Goal: Transaction & Acquisition: Book appointment/travel/reservation

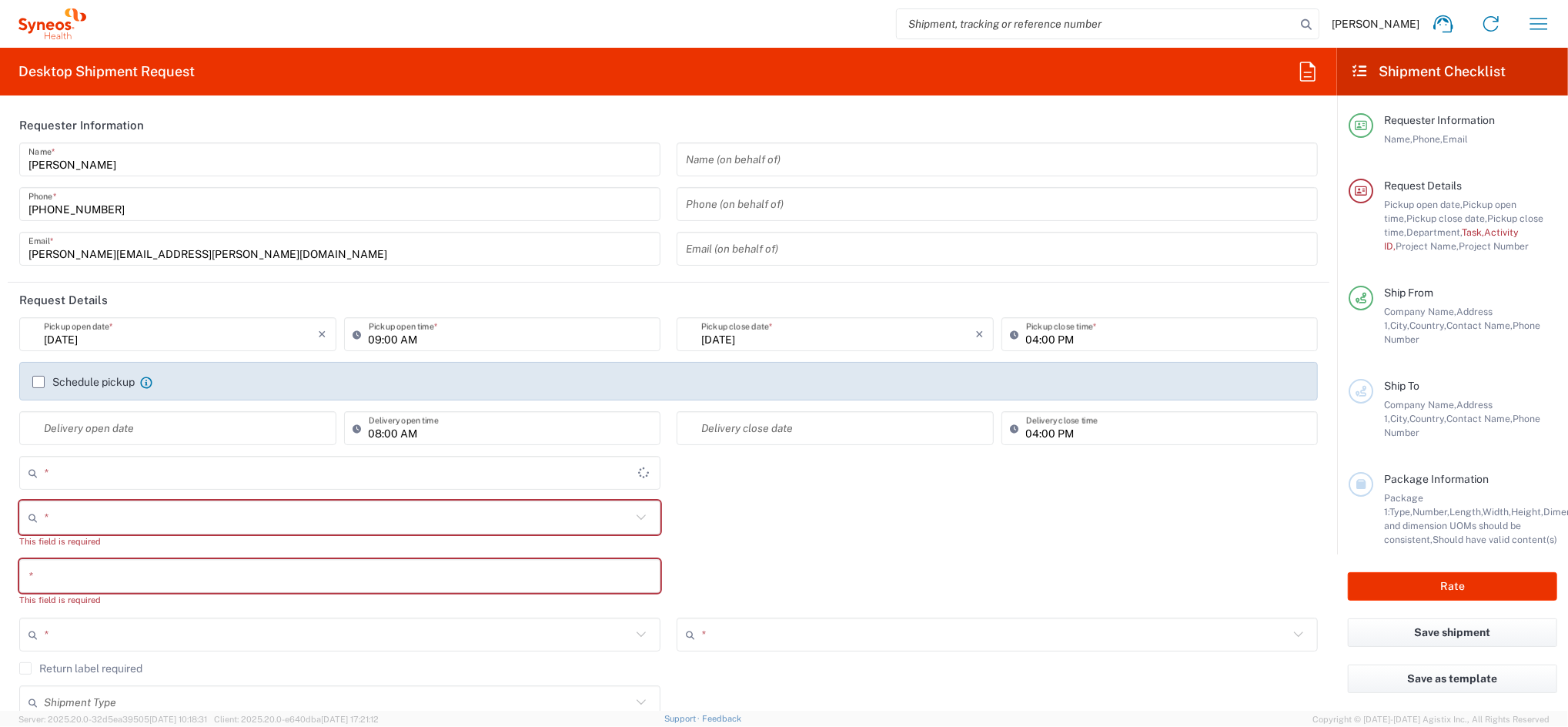
type input "4510"
type input "[GEOGRAPHIC_DATA]"
type input "Syneos Health Clinical [GEOGRAPHIC_DATA]"
click at [1534, 25] on icon "button" at bounding box center [1538, 24] width 24 height 24
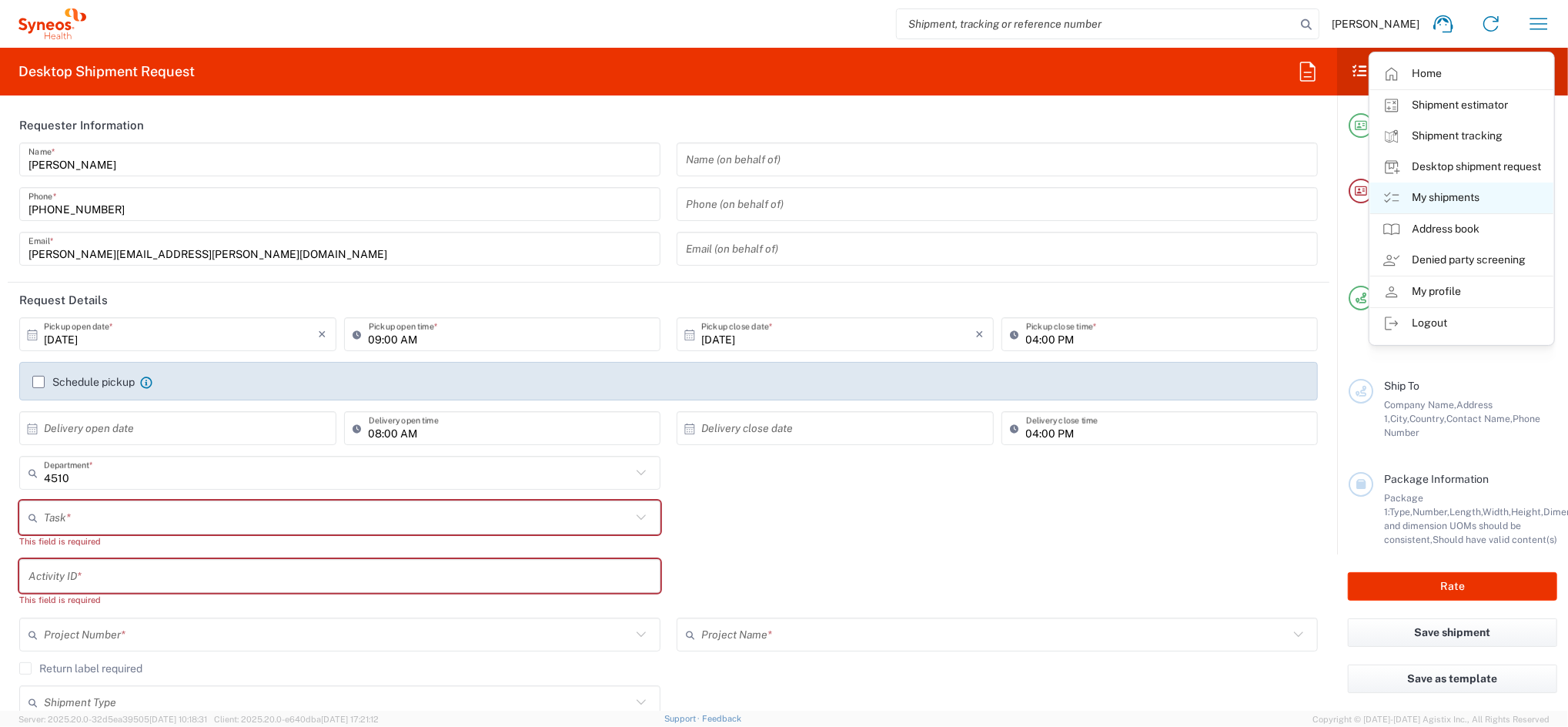
click at [1498, 194] on link "My shipments" at bounding box center [1462, 197] width 183 height 31
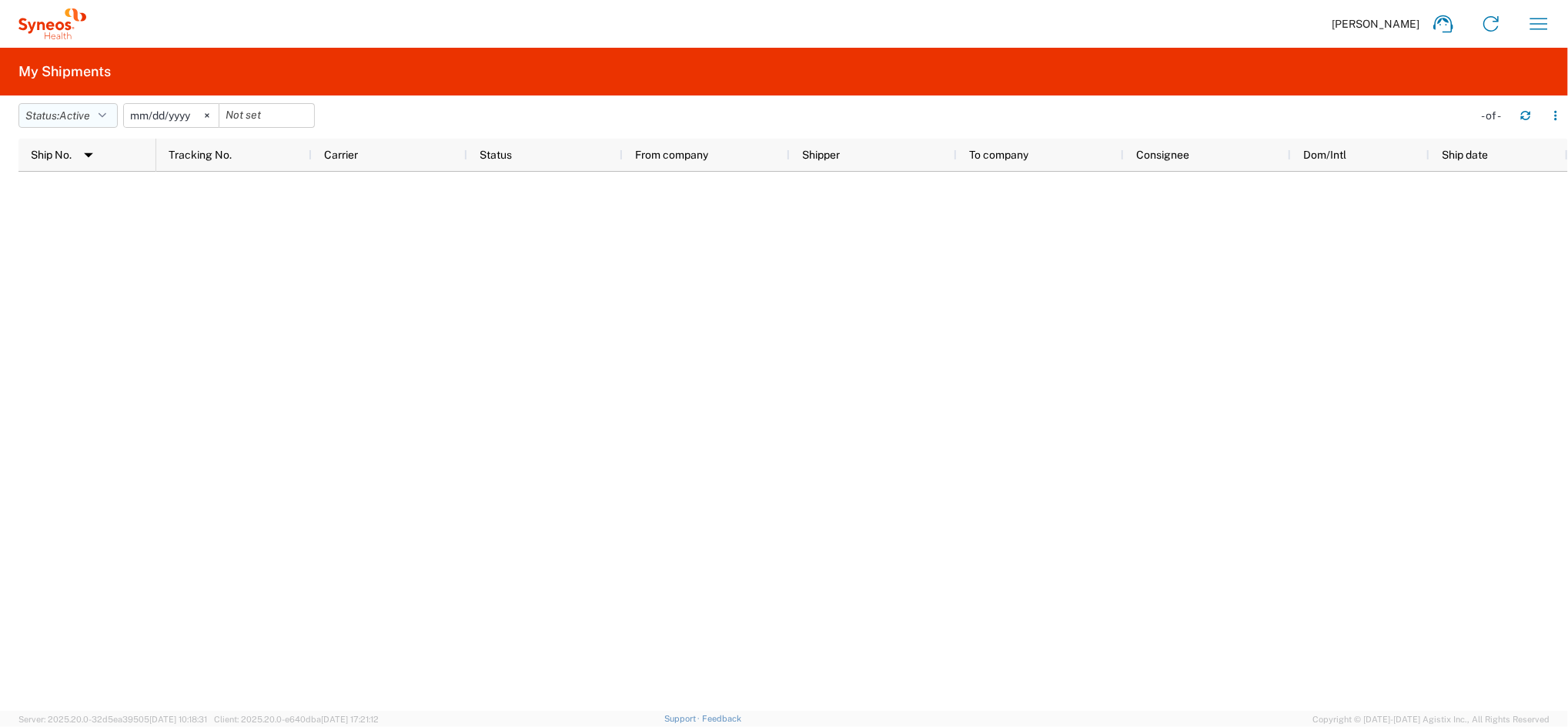
click at [90, 118] on span "Active" at bounding box center [74, 116] width 31 height 13
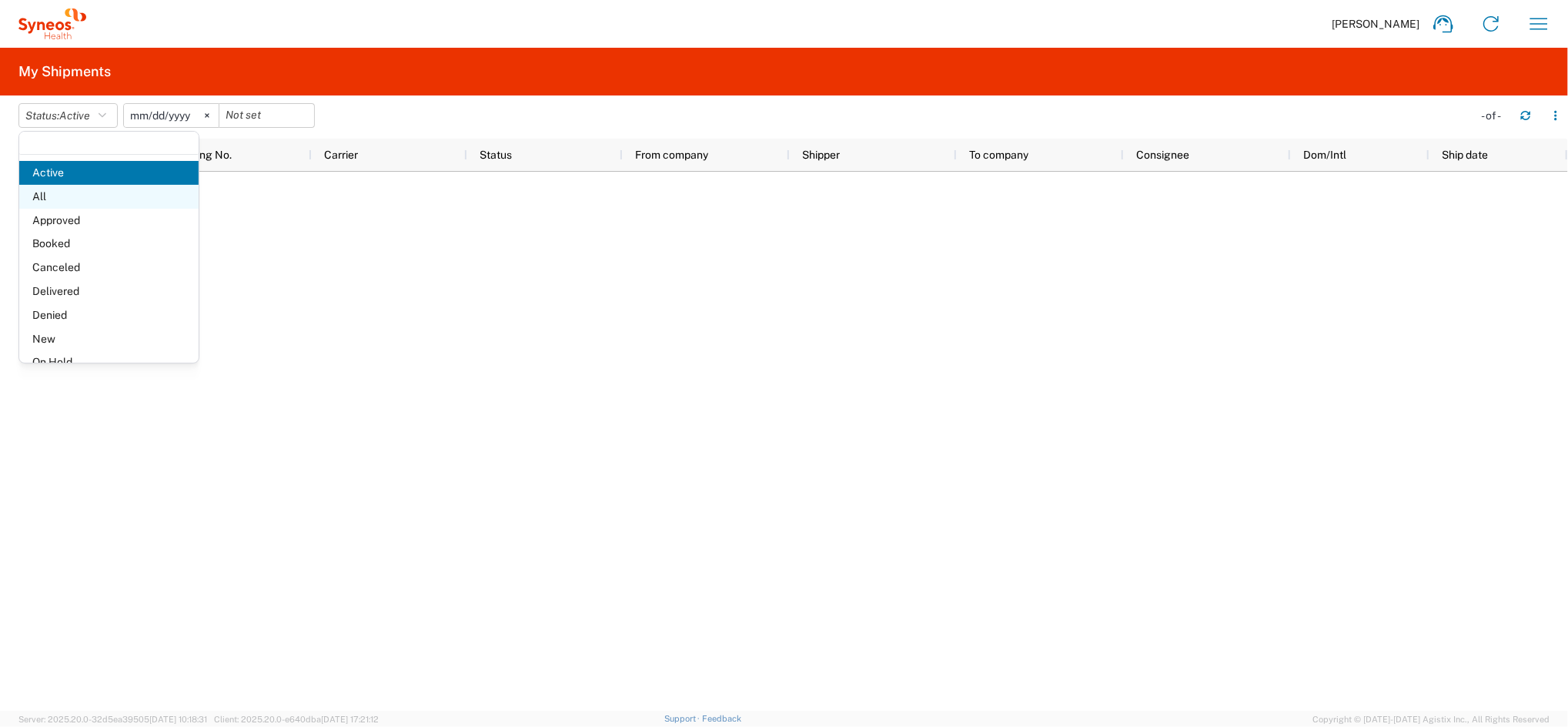
click at [50, 197] on span "All" at bounding box center [109, 197] width 179 height 24
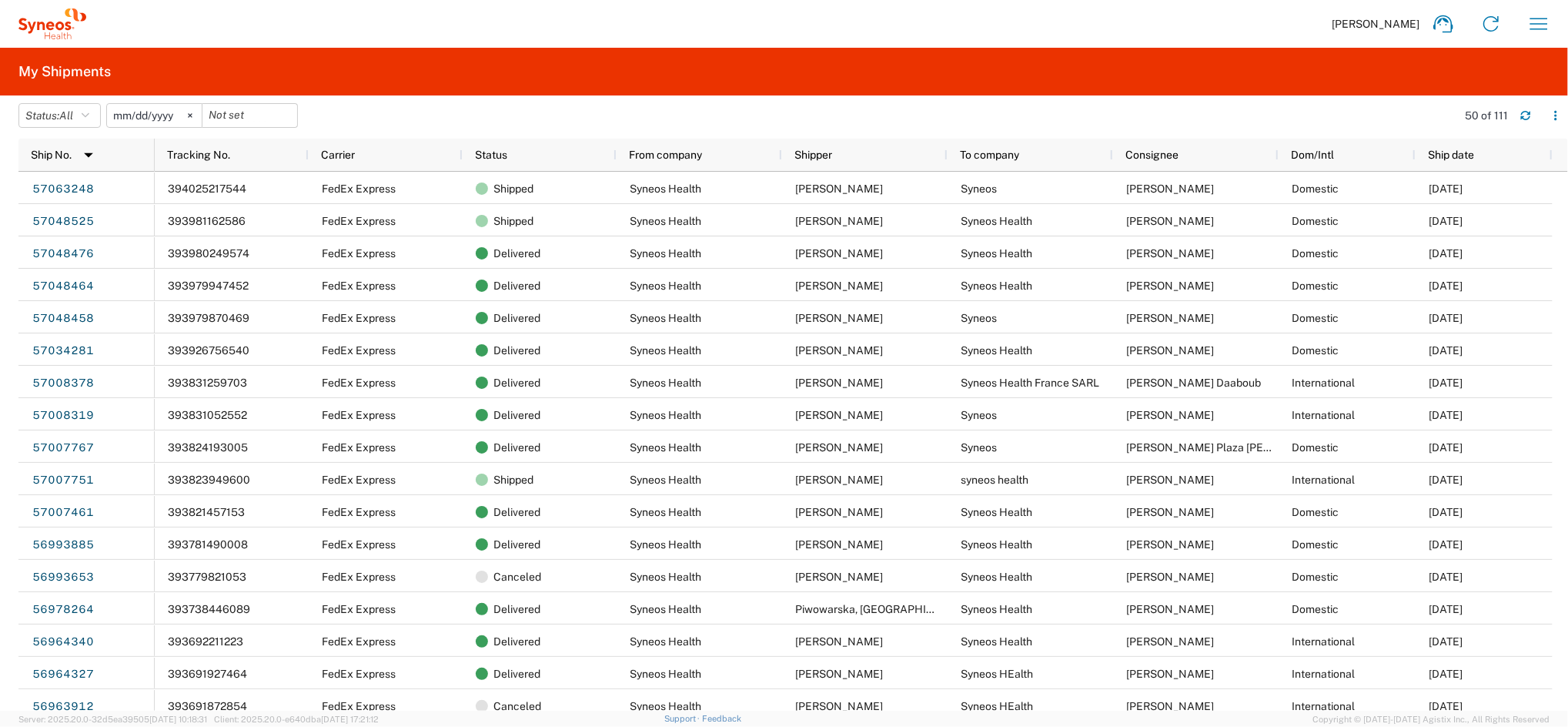
click at [176, 118] on input "[DATE]" at bounding box center [154, 115] width 95 height 23
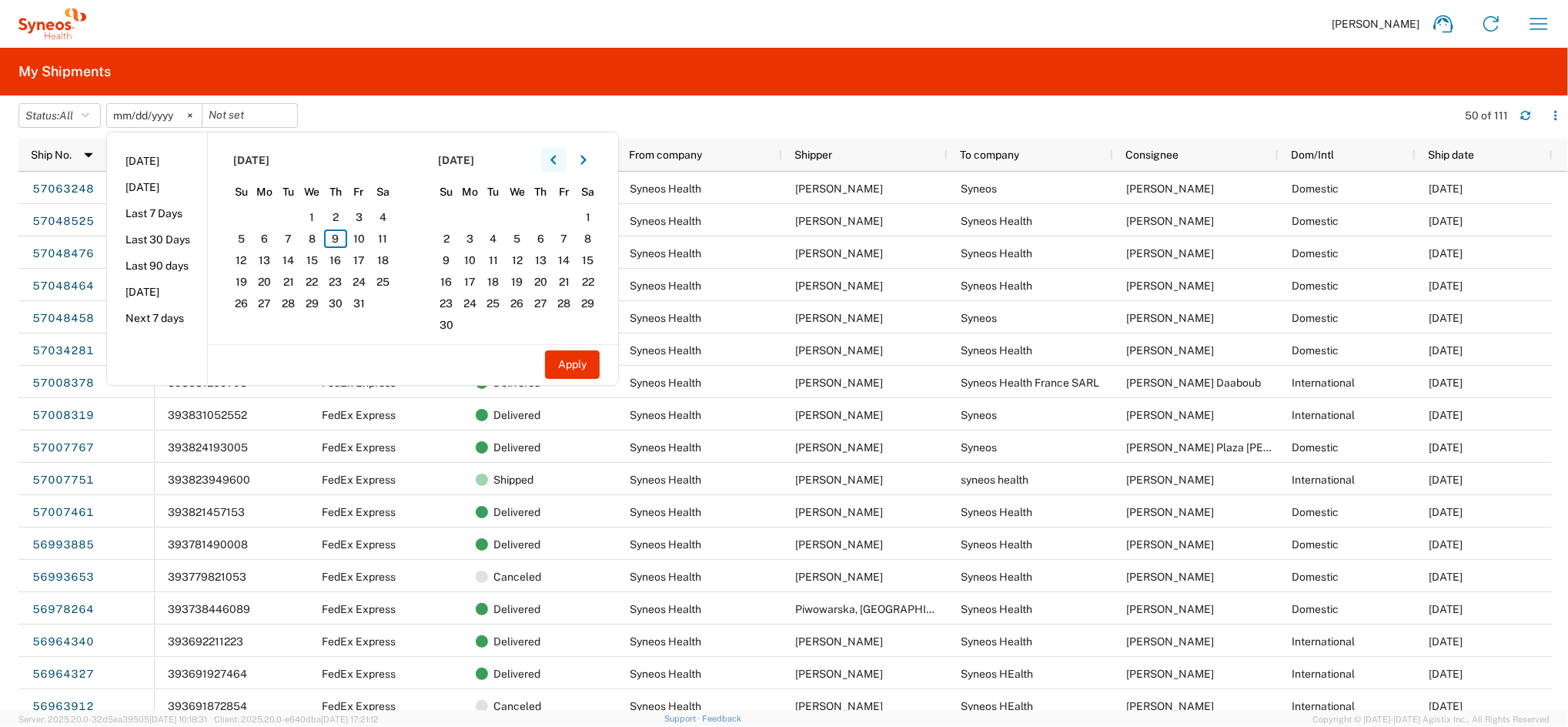
click at [555, 157] on button "button" at bounding box center [553, 160] width 24 height 24
click at [357, 211] on span "1" at bounding box center [359, 217] width 23 height 19
click at [560, 358] on button "Apply" at bounding box center [573, 364] width 55 height 28
type input "[DATE]"
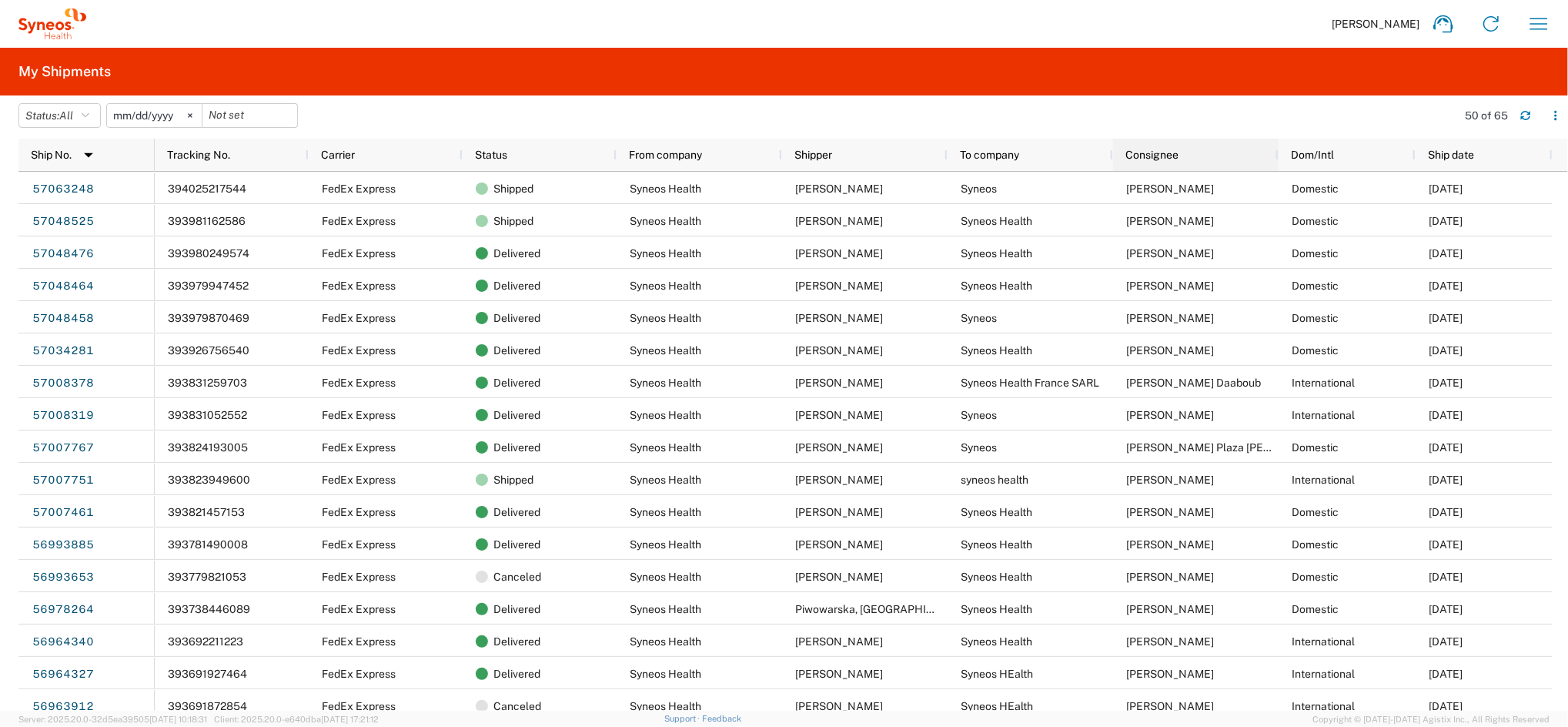
click at [1151, 156] on span "Consignee" at bounding box center [1152, 155] width 53 height 13
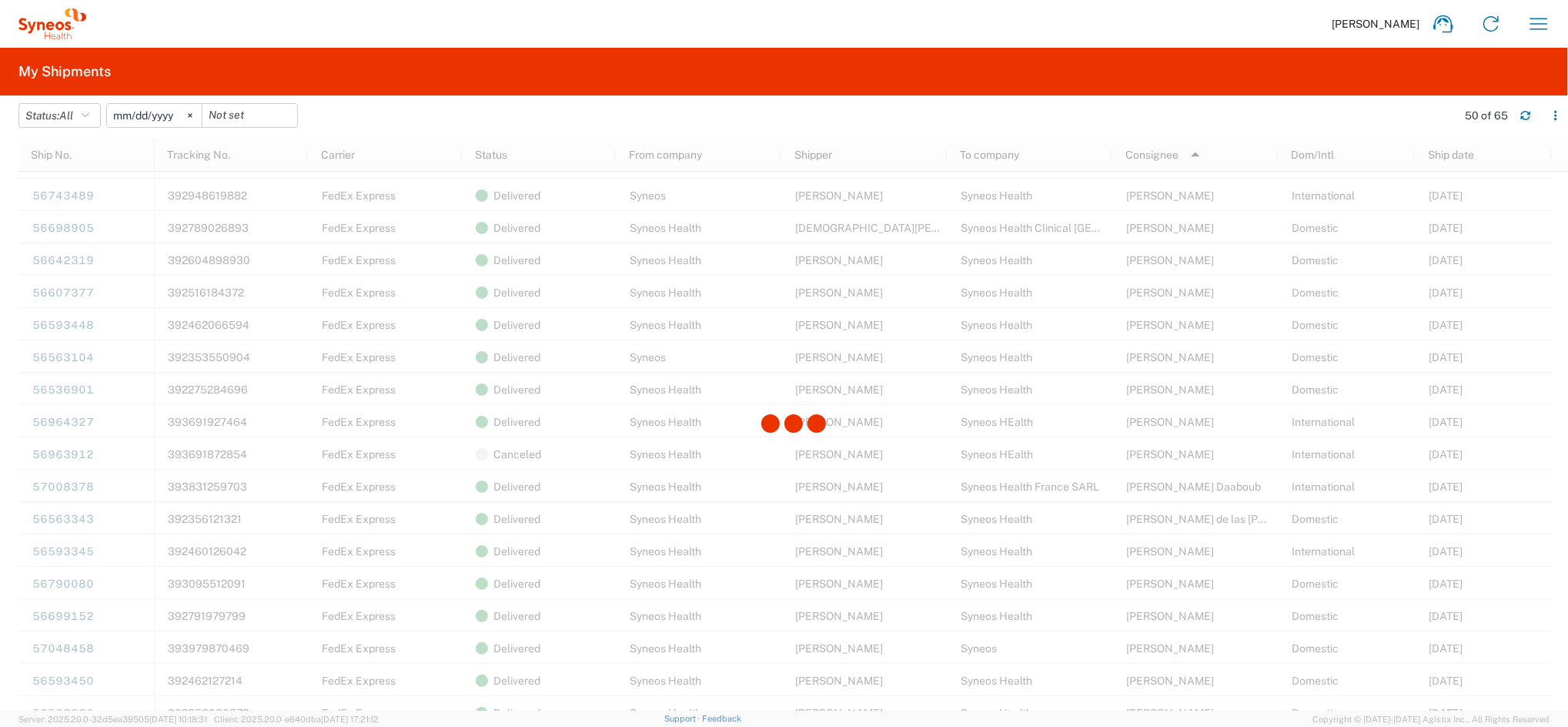
scroll to position [1026, 0]
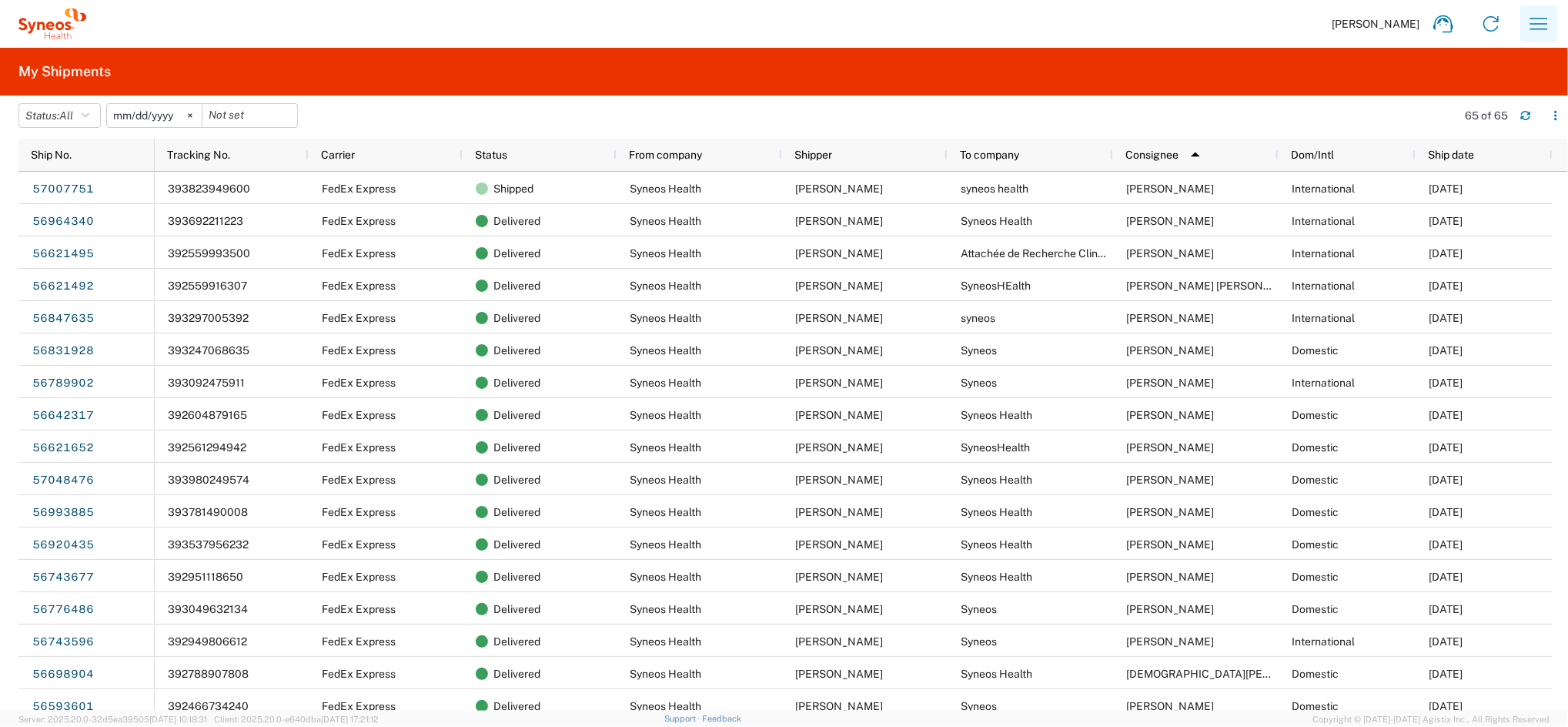
click at [1536, 24] on icon "button" at bounding box center [1538, 24] width 24 height 24
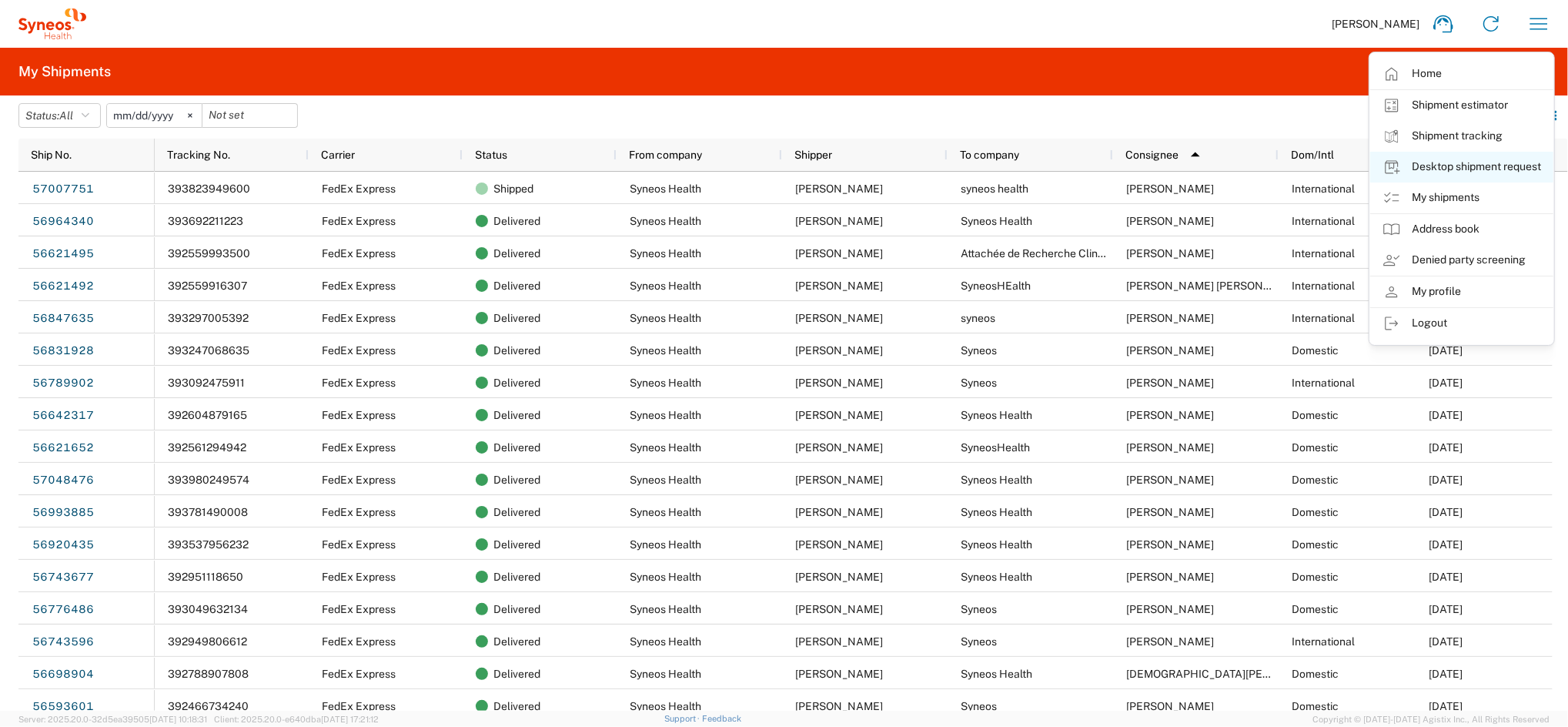
click at [1464, 165] on link "Desktop shipment request" at bounding box center [1462, 167] width 183 height 31
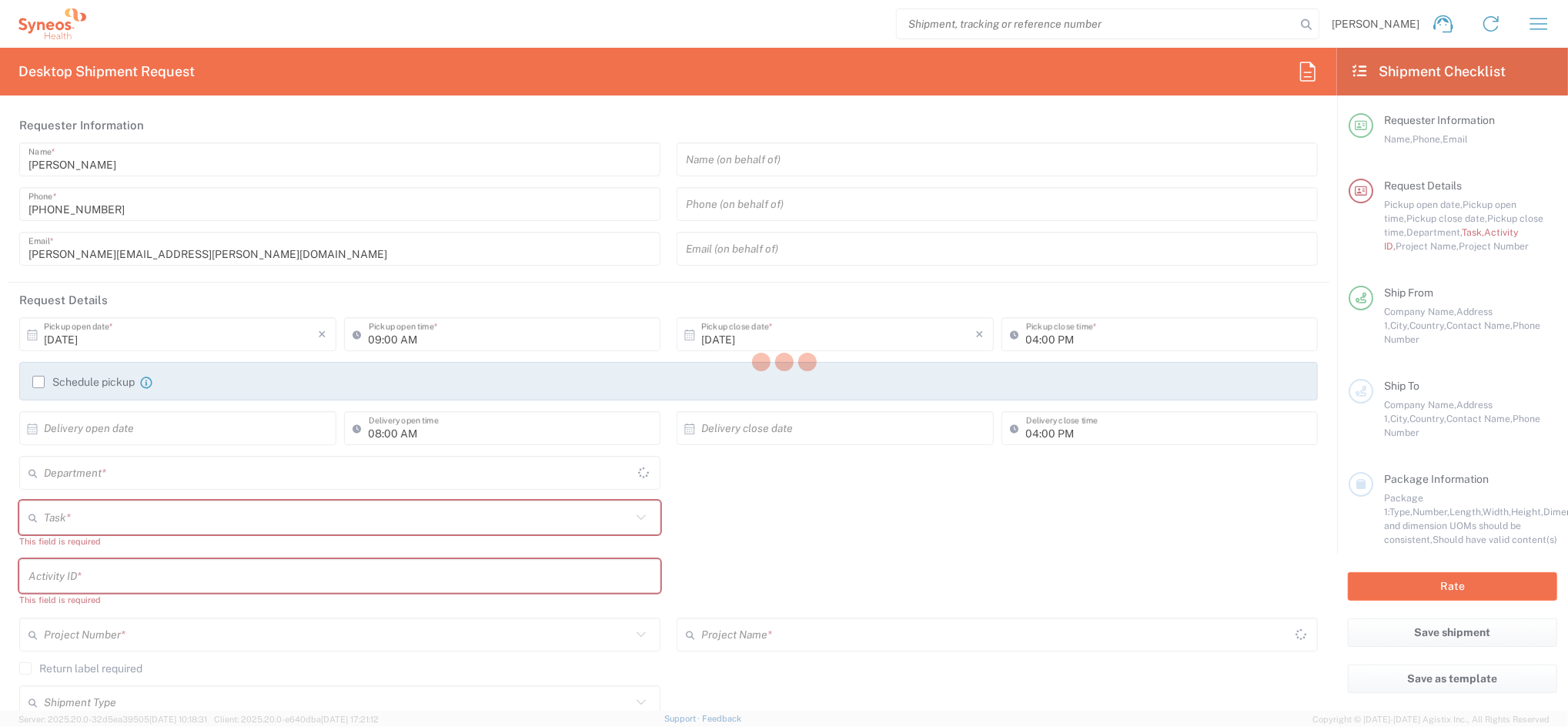
type input "4510"
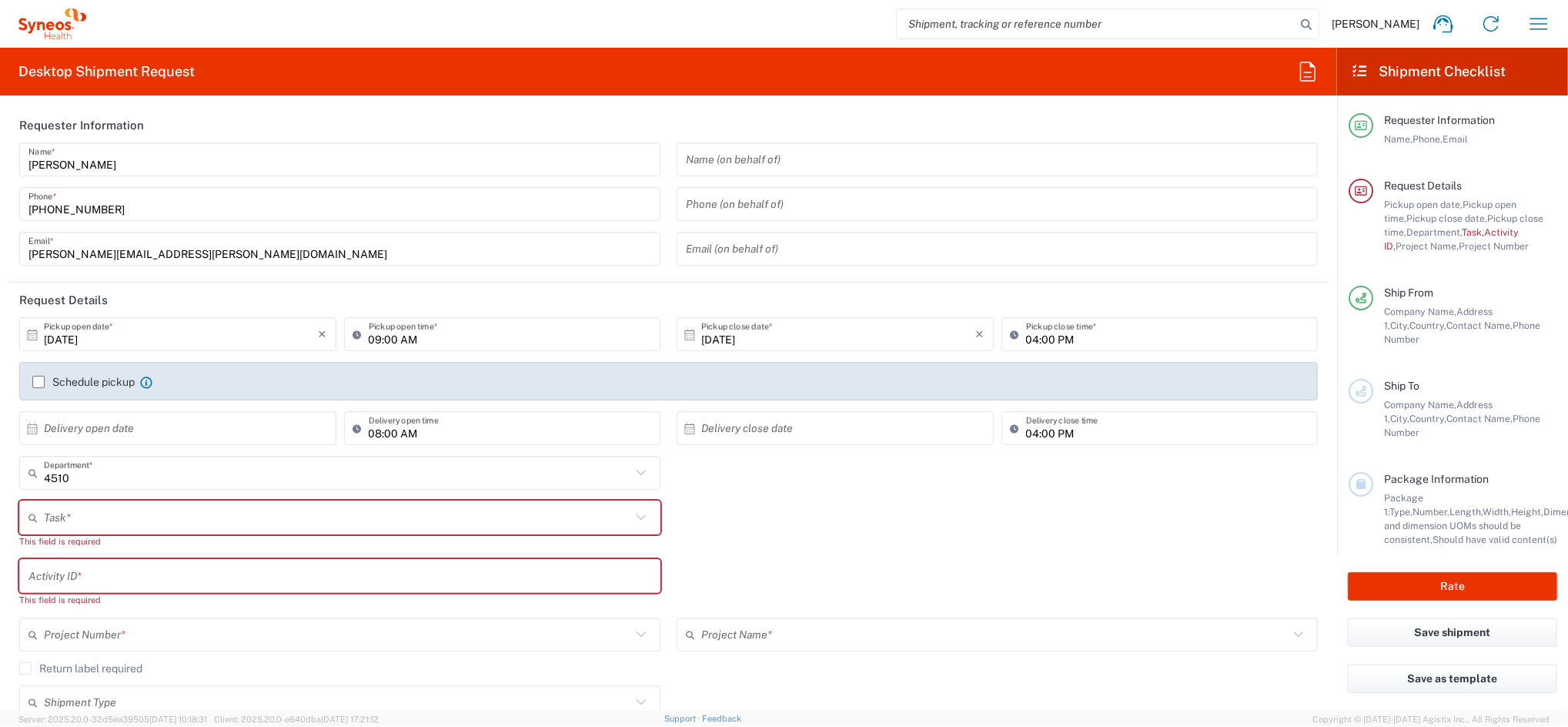
click at [51, 380] on label "Schedule pickup" at bounding box center [83, 382] width 103 height 13
click at [38, 382] on input "Schedule pickup" at bounding box center [38, 382] width 0 height 0
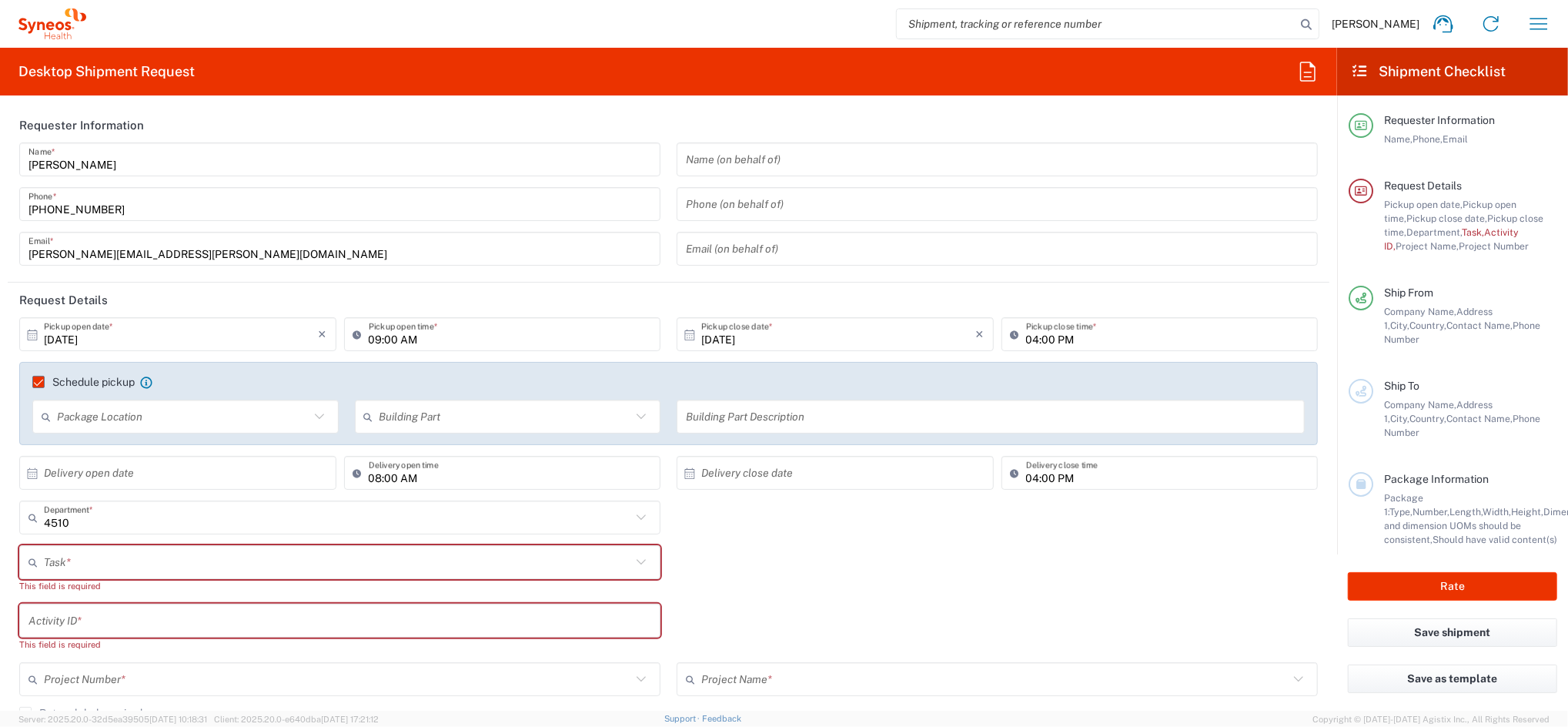
click at [374, 339] on input "09:00 AM" at bounding box center [511, 335] width 284 height 27
type input "02:00 PM"
click at [75, 566] on input "text" at bounding box center [338, 562] width 587 height 27
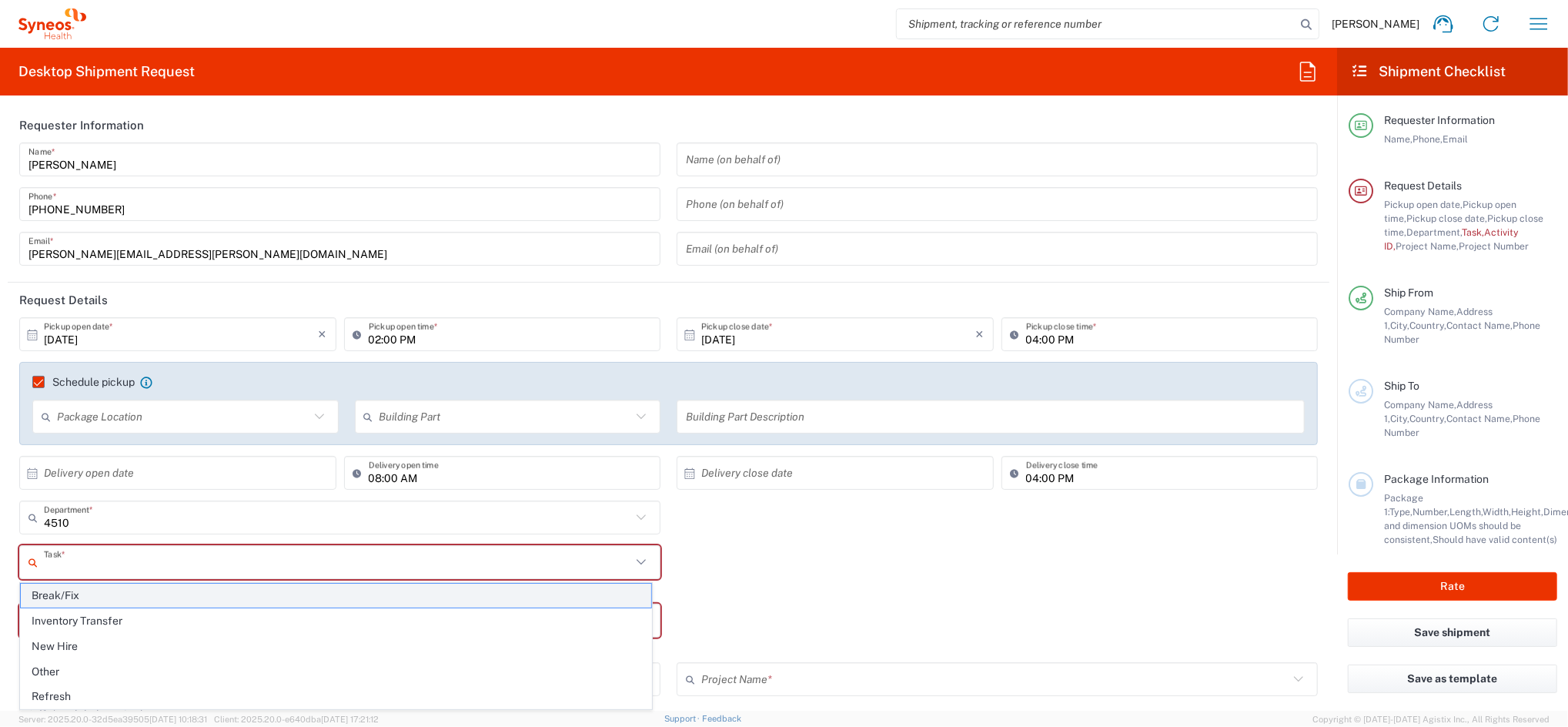
click at [71, 599] on span "Break/Fix" at bounding box center [336, 595] width 630 height 24
type input "Break/Fix"
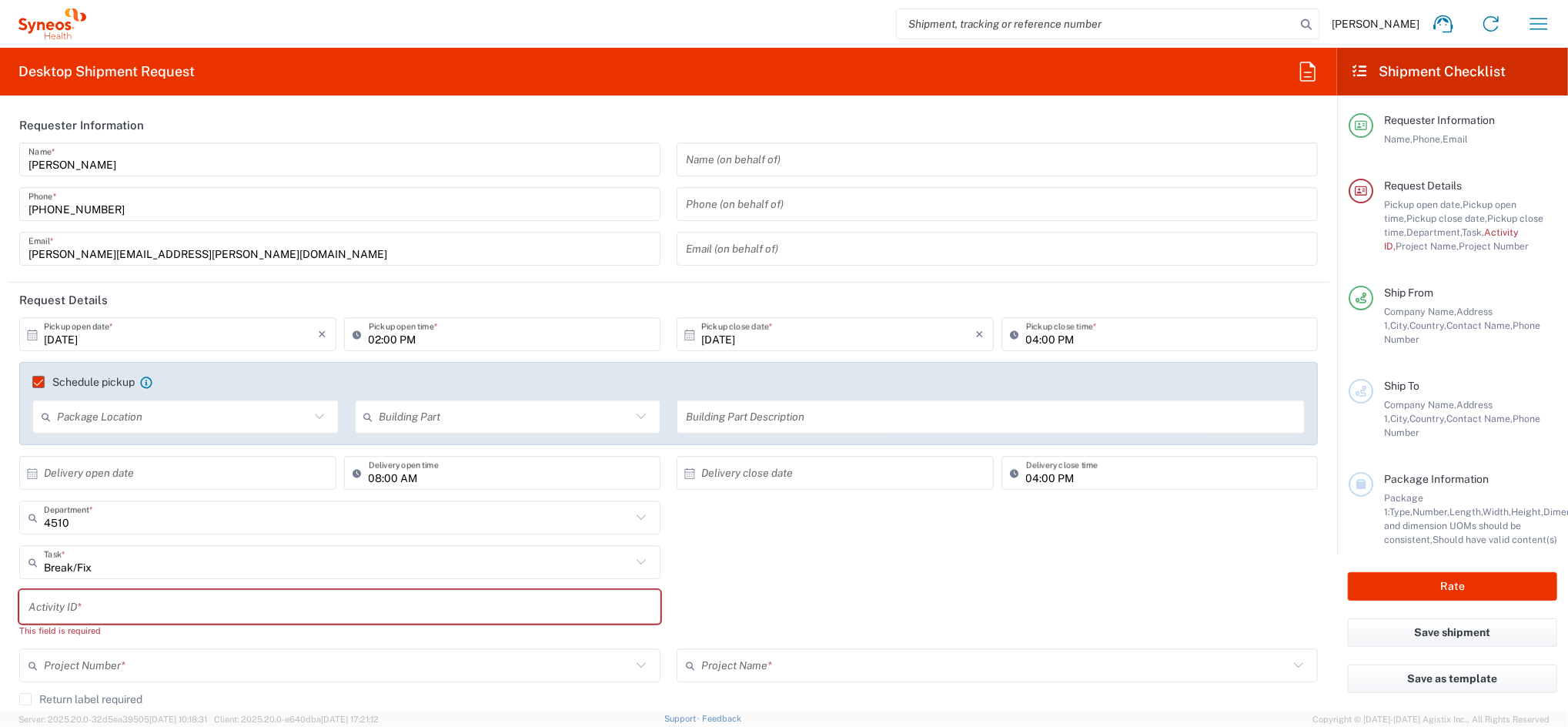
click at [85, 606] on input "text" at bounding box center [339, 607] width 623 height 27
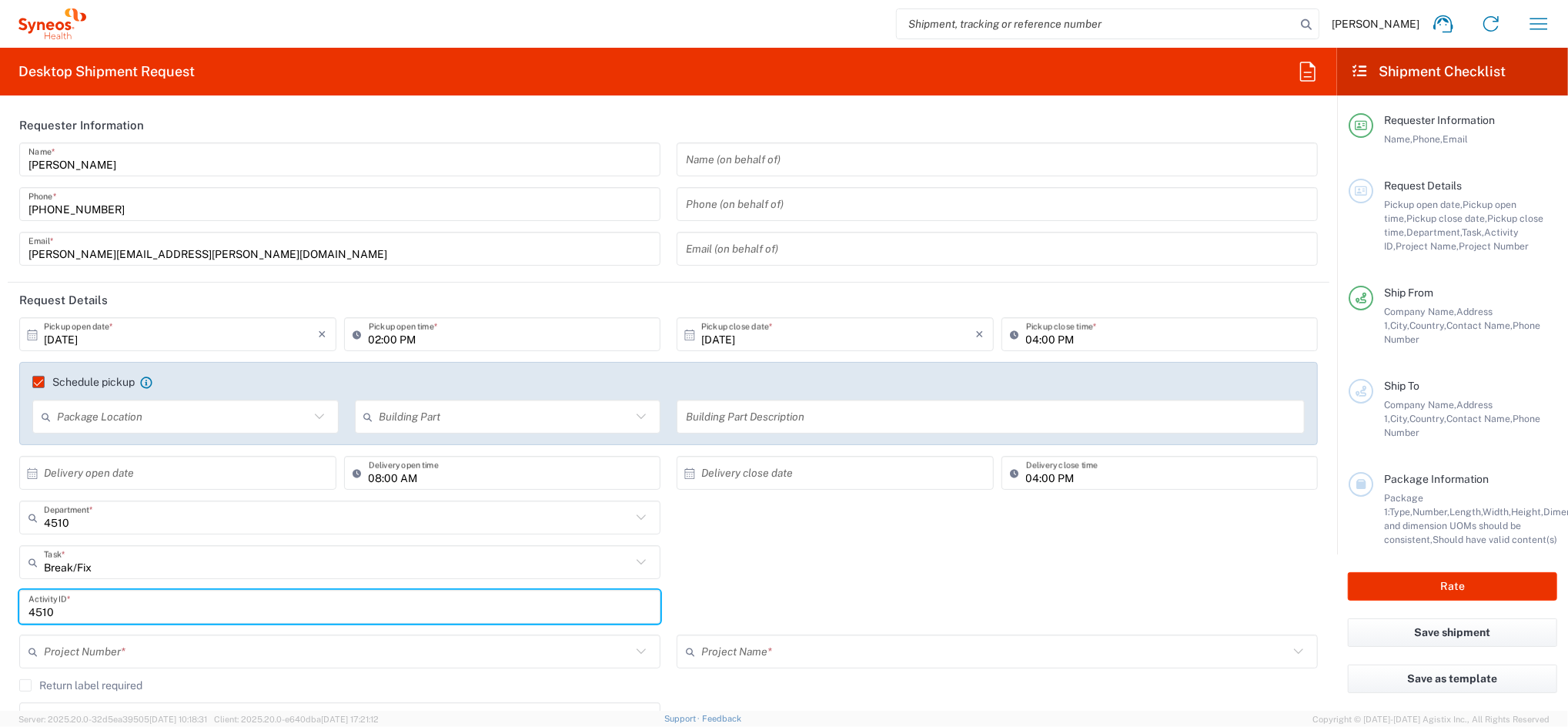
type input "4510"
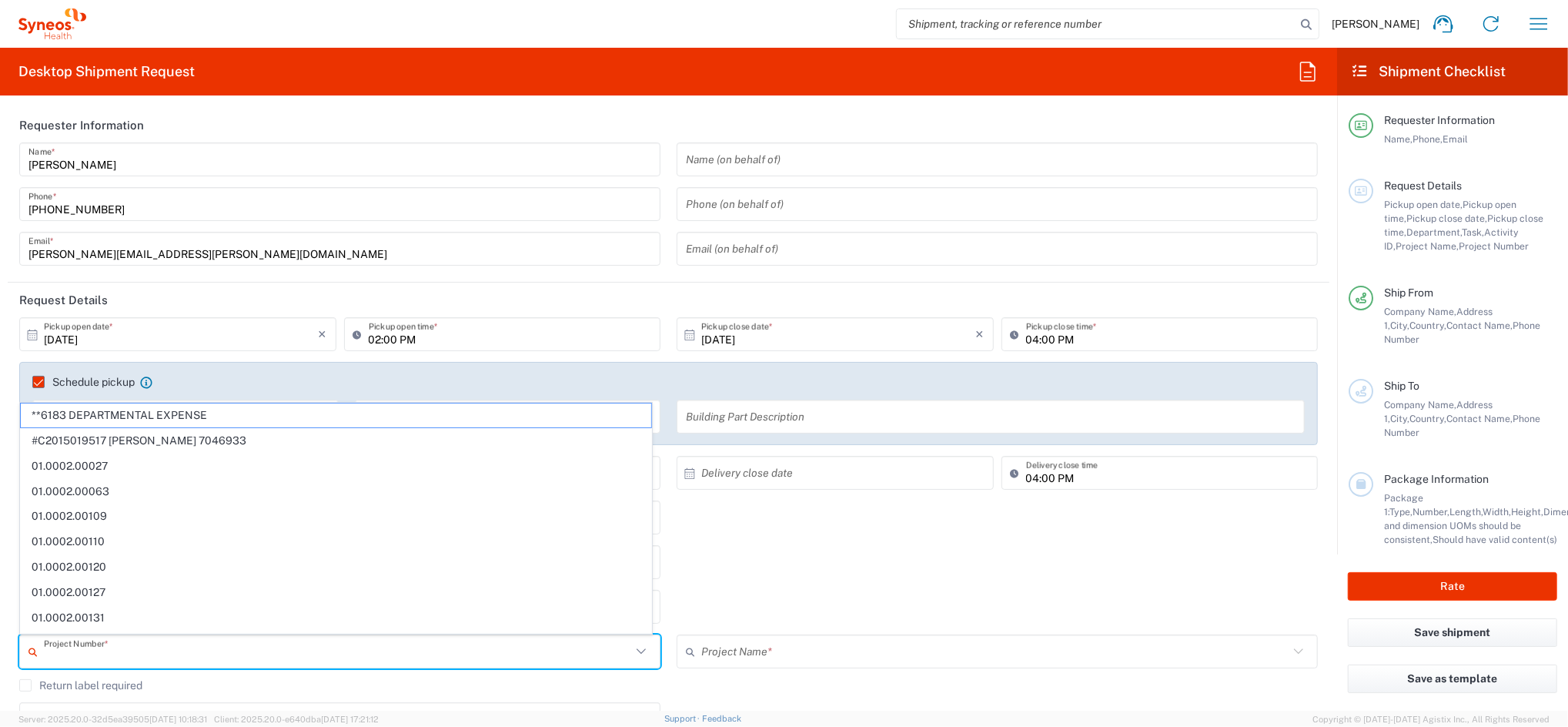
click at [102, 656] on input "text" at bounding box center [338, 652] width 587 height 27
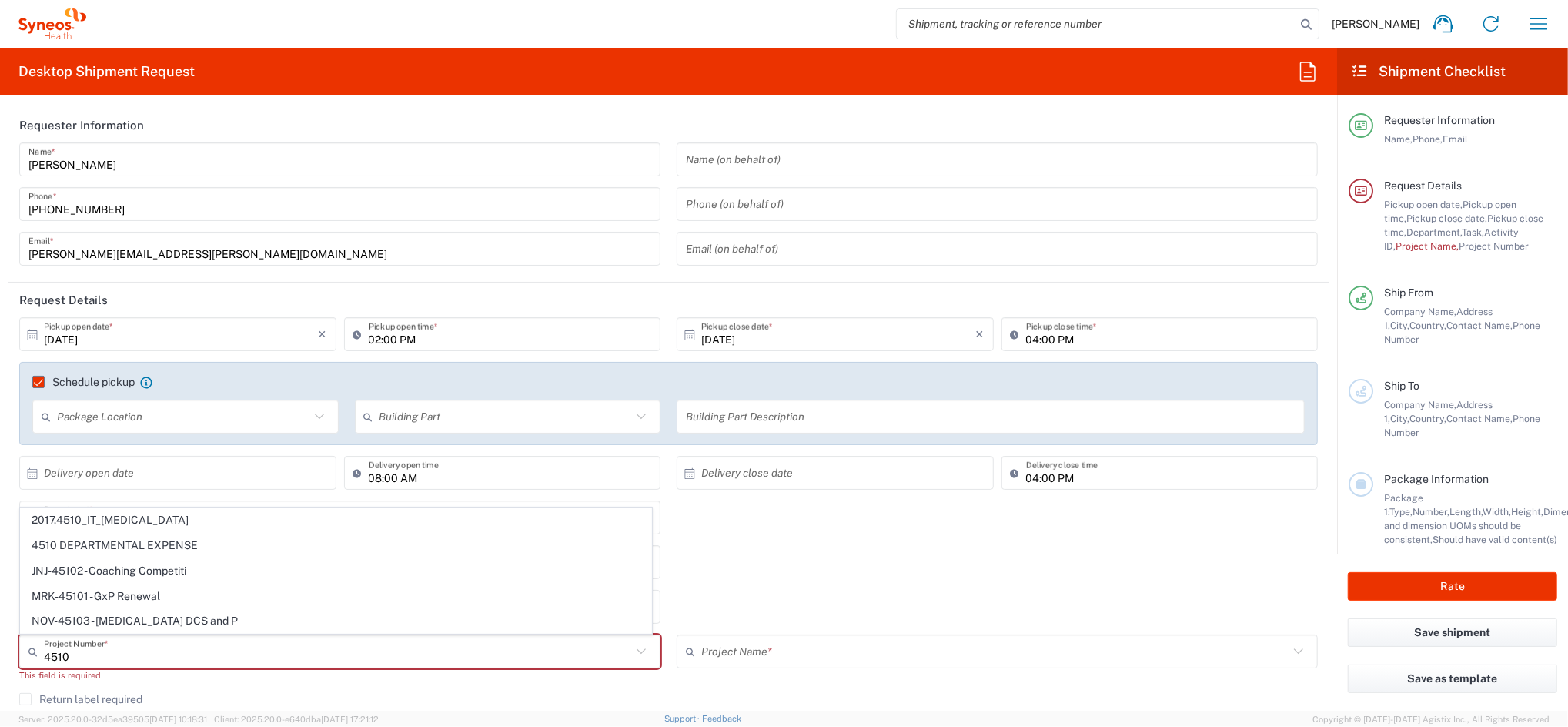
click at [131, 544] on span "4510 DEPARTMENTAL EXPENSE" at bounding box center [336, 545] width 630 height 24
type input "4510 DEPARTMENTAL EXPENSE"
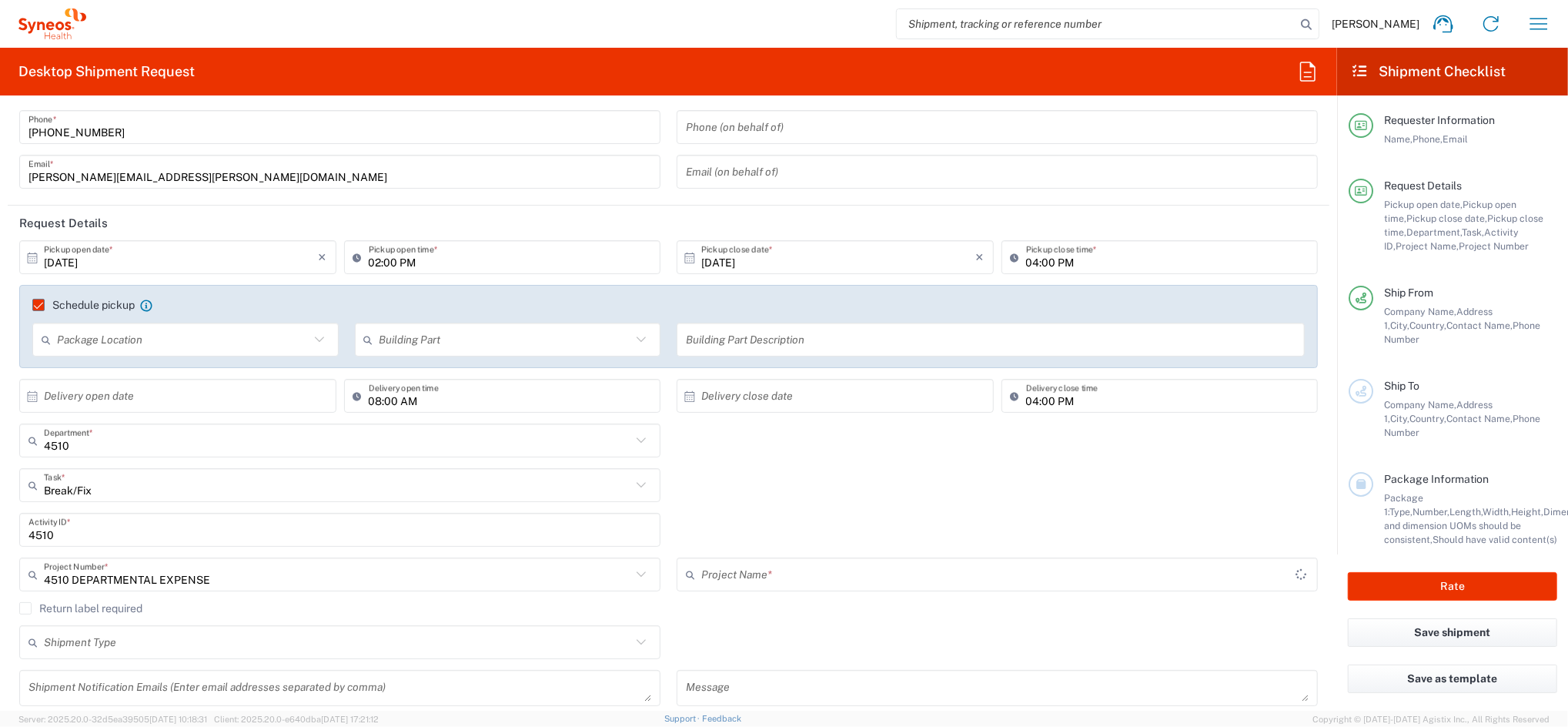
type input "4510 DEPARTMENTAL EXPENSE"
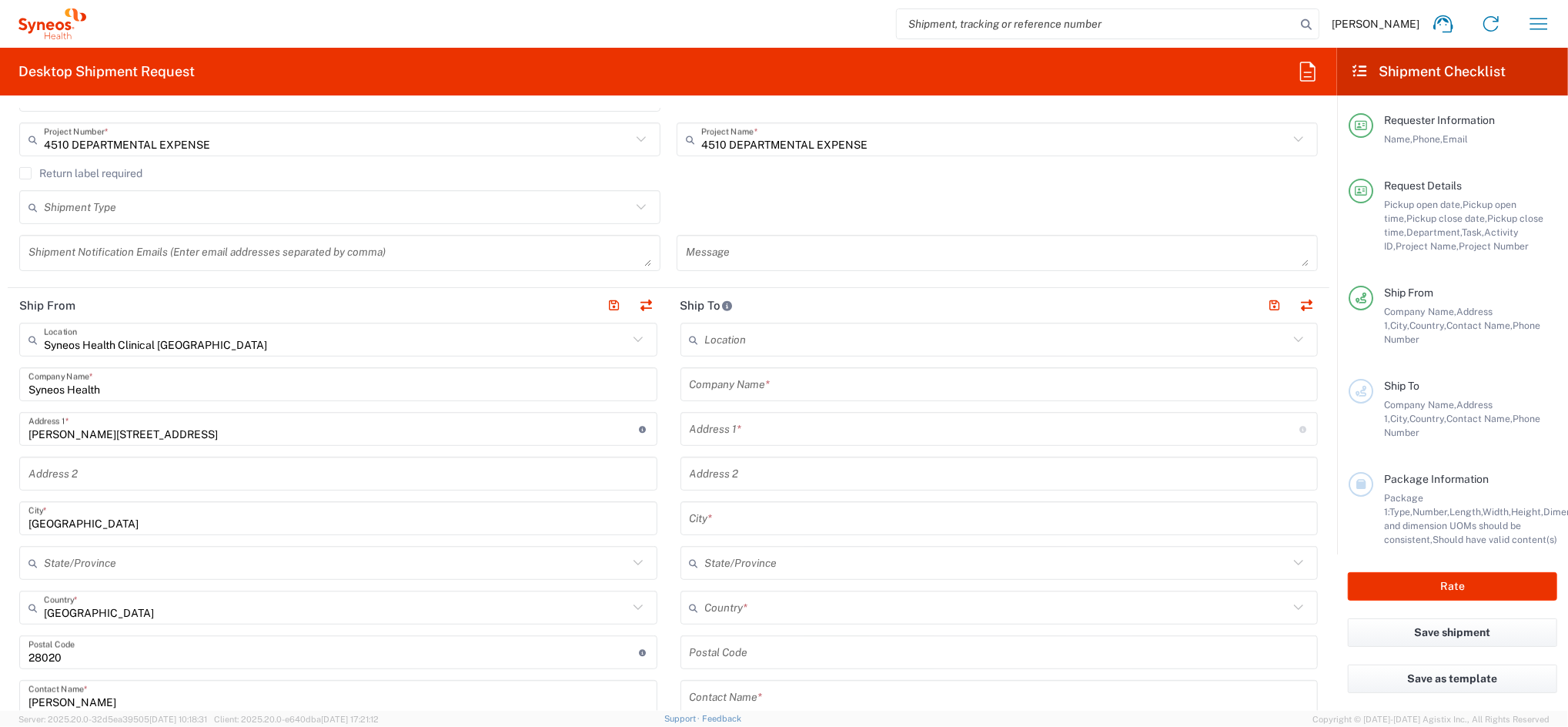
scroll to position [513, 0]
click at [746, 390] on input "text" at bounding box center [999, 384] width 620 height 27
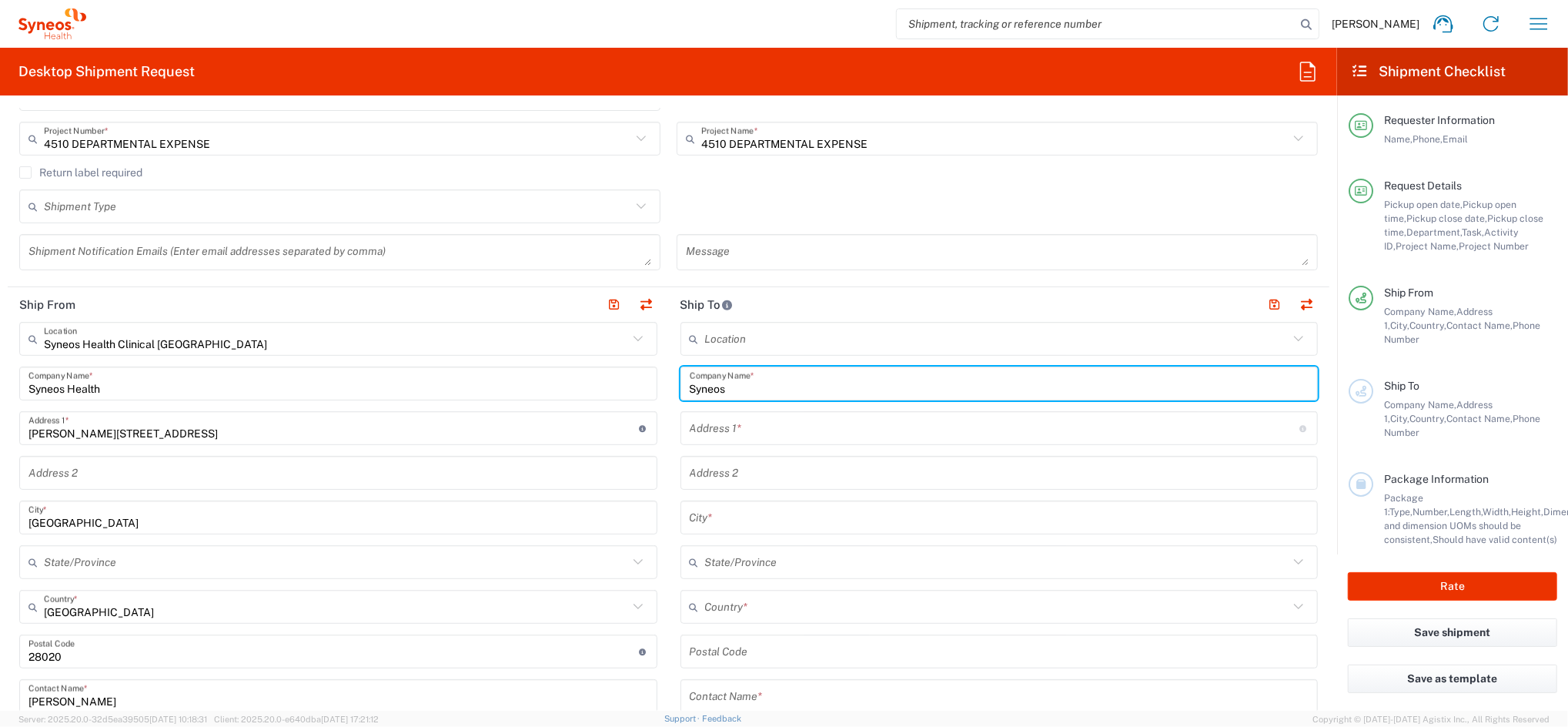
type input "Syneos"
click at [732, 421] on input "text" at bounding box center [995, 429] width 611 height 27
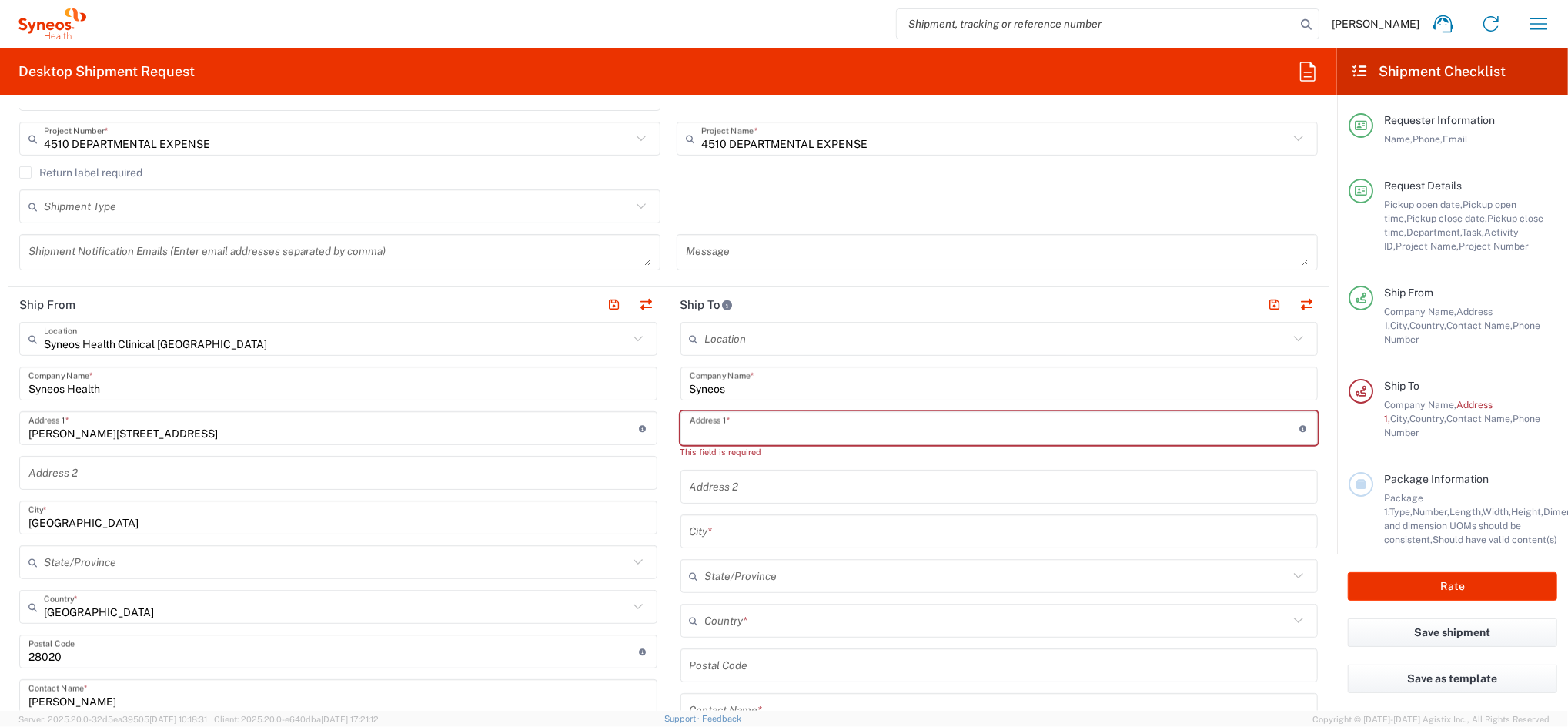
paste input "[STREET_ADDRESS][PERSON_NAME]"
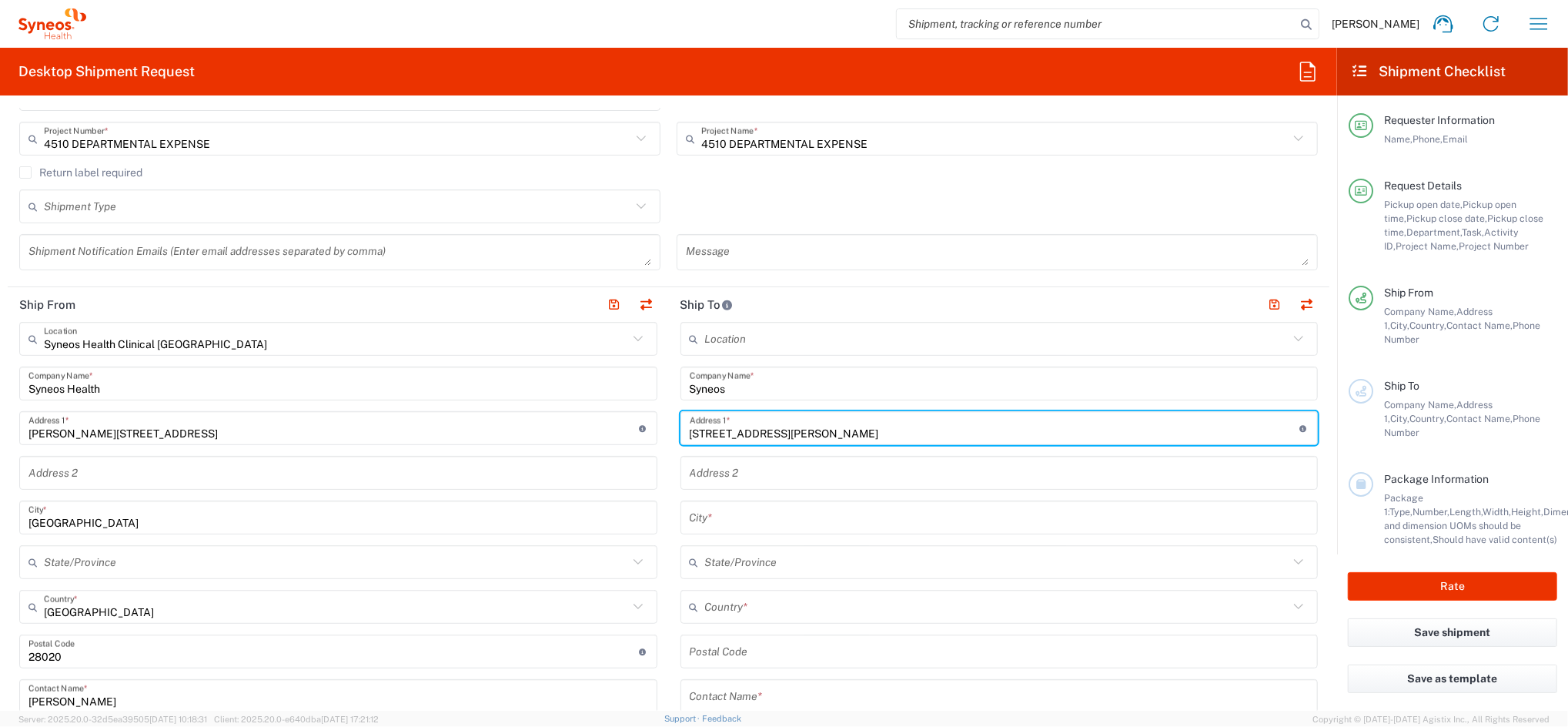
click at [818, 433] on input "[STREET_ADDRESS][PERSON_NAME]" at bounding box center [995, 429] width 611 height 27
click at [841, 432] on input "[STREET_ADDRESS][PERSON_NAME]" at bounding box center [995, 429] width 611 height 27
drag, startPoint x: 840, startPoint y: 432, endPoint x: 1030, endPoint y: 427, distance: 190.1
click at [1030, 427] on input "[STREET_ADDRESS][PERSON_NAME]" at bounding box center [995, 429] width 611 height 27
type input "[GEOGRAPHIC_DATA], [GEOGRAPHIC_DATA],"
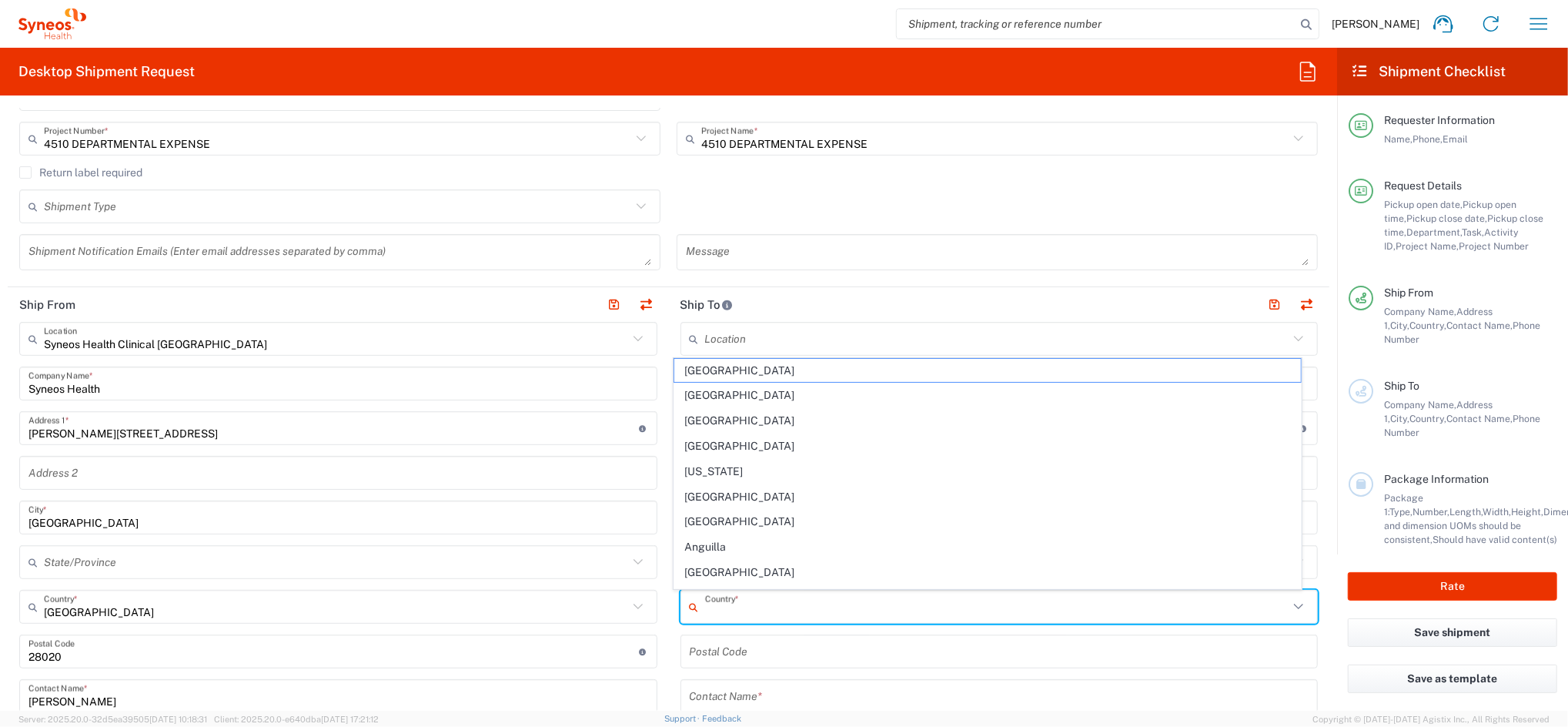
click at [713, 605] on input "text" at bounding box center [997, 607] width 584 height 27
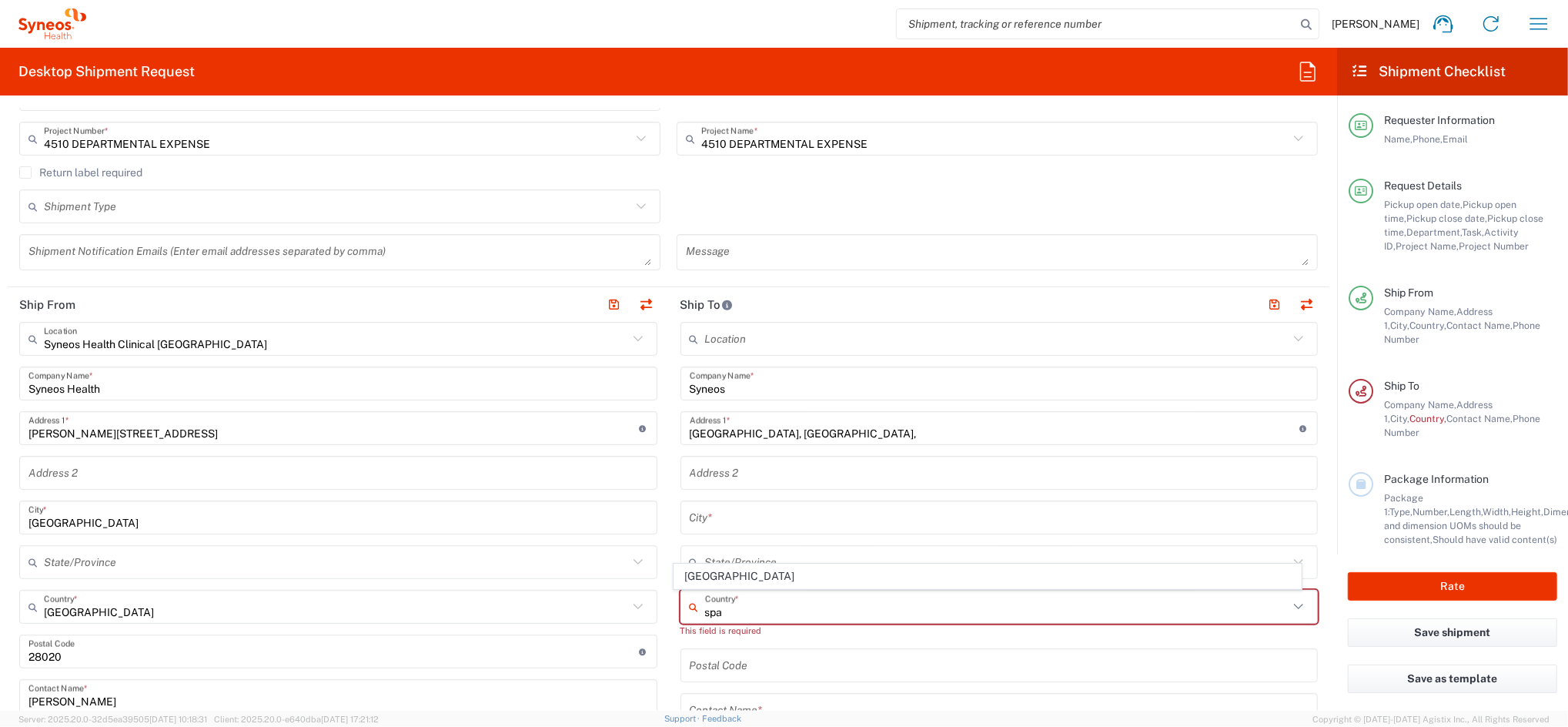
drag, startPoint x: 697, startPoint y: 576, endPoint x: 695, endPoint y: 596, distance: 20.1
click at [697, 576] on span "[GEOGRAPHIC_DATA]" at bounding box center [988, 577] width 627 height 24
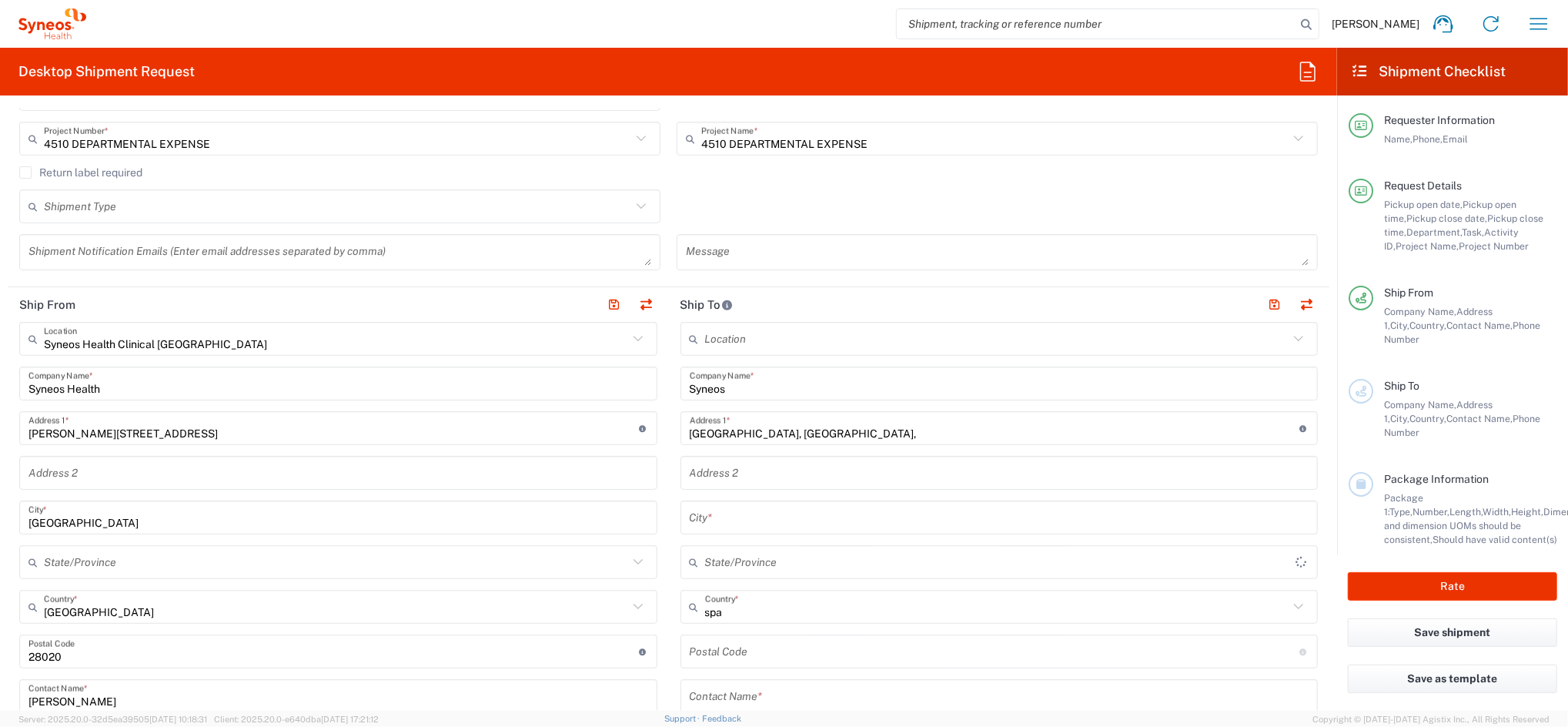
type input "[GEOGRAPHIC_DATA]"
click at [701, 654] on input "undefined" at bounding box center [995, 652] width 611 height 27
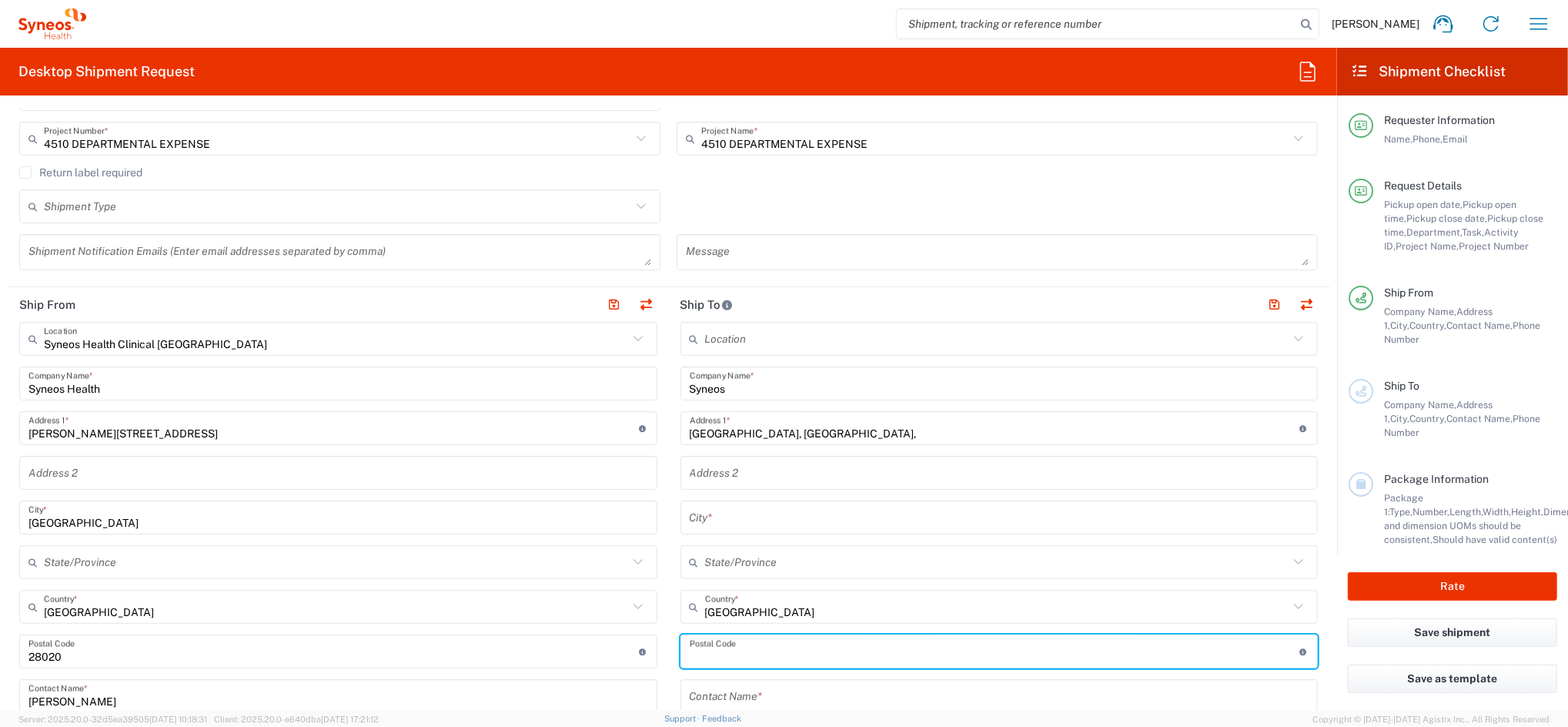
paste input "08193 ([GEOGRAPHIC_DATA])"
drag, startPoint x: 779, startPoint y: 660, endPoint x: 920, endPoint y: 678, distance: 142.1
click at [908, 675] on div "Location [PERSON_NAME] LLC-[GEOGRAPHIC_DATA] [GEOGRAPHIC_DATA] [GEOGRAPHIC_DATA…" at bounding box center [999, 646] width 638 height 647
type input "08193"
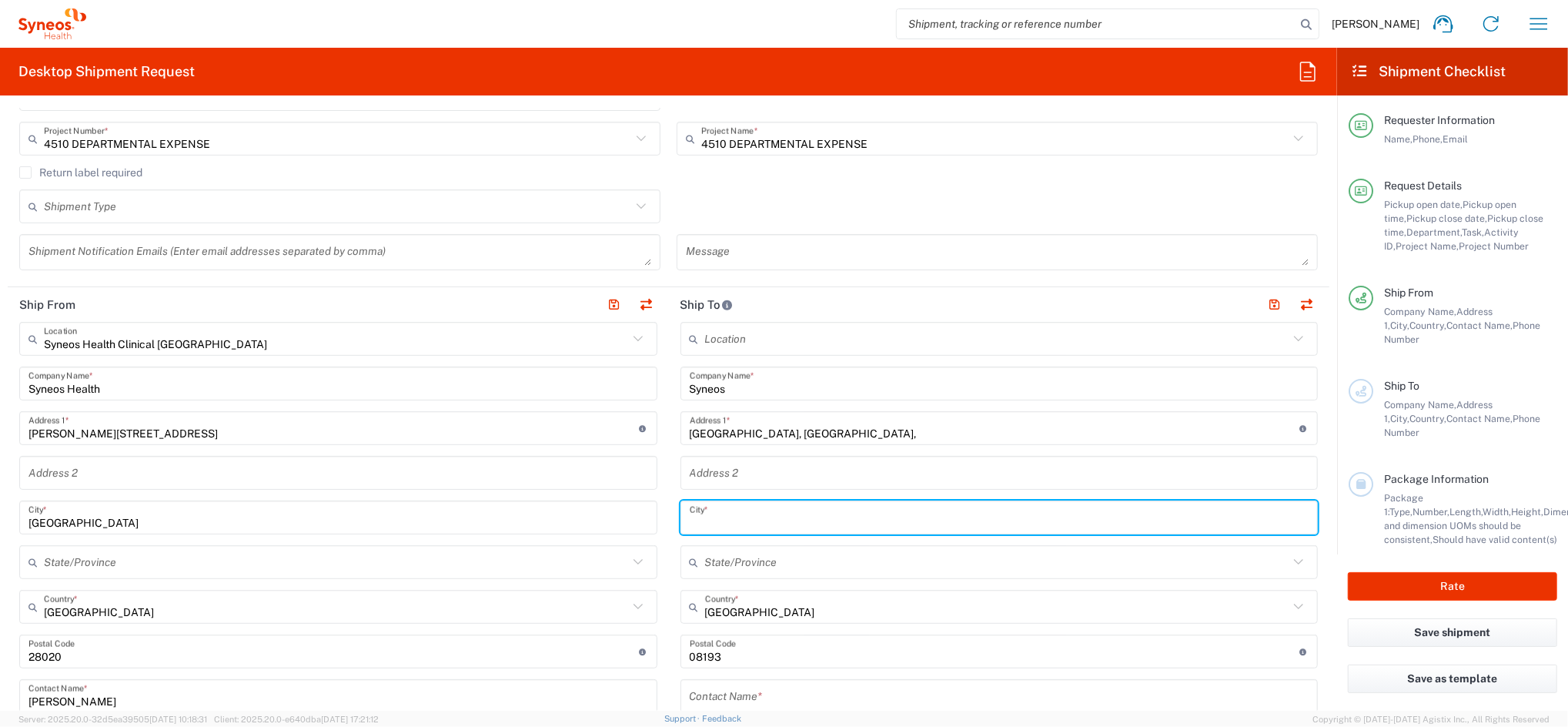
click at [718, 526] on input "text" at bounding box center [999, 518] width 620 height 27
type input "[GEOGRAPHIC_DATA]"
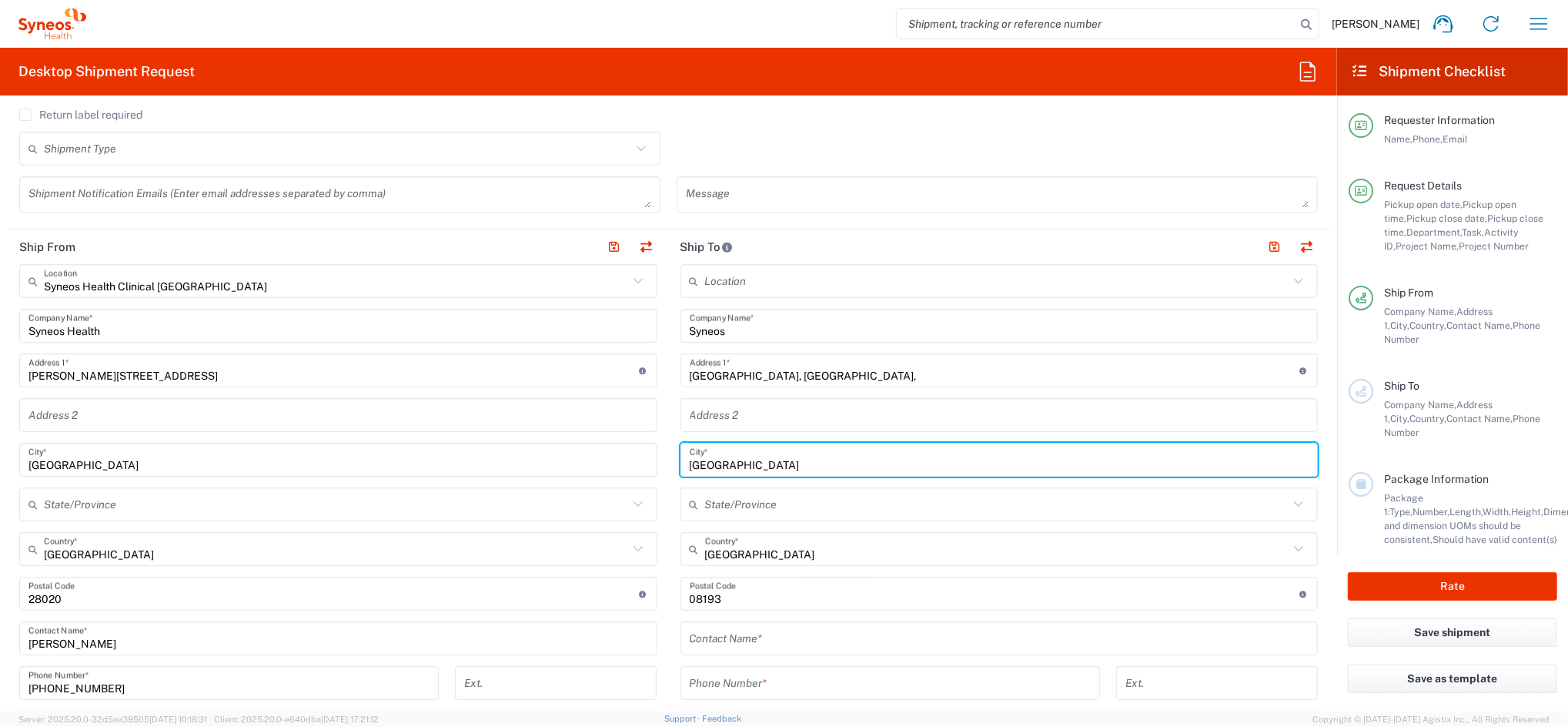
scroll to position [616, 0]
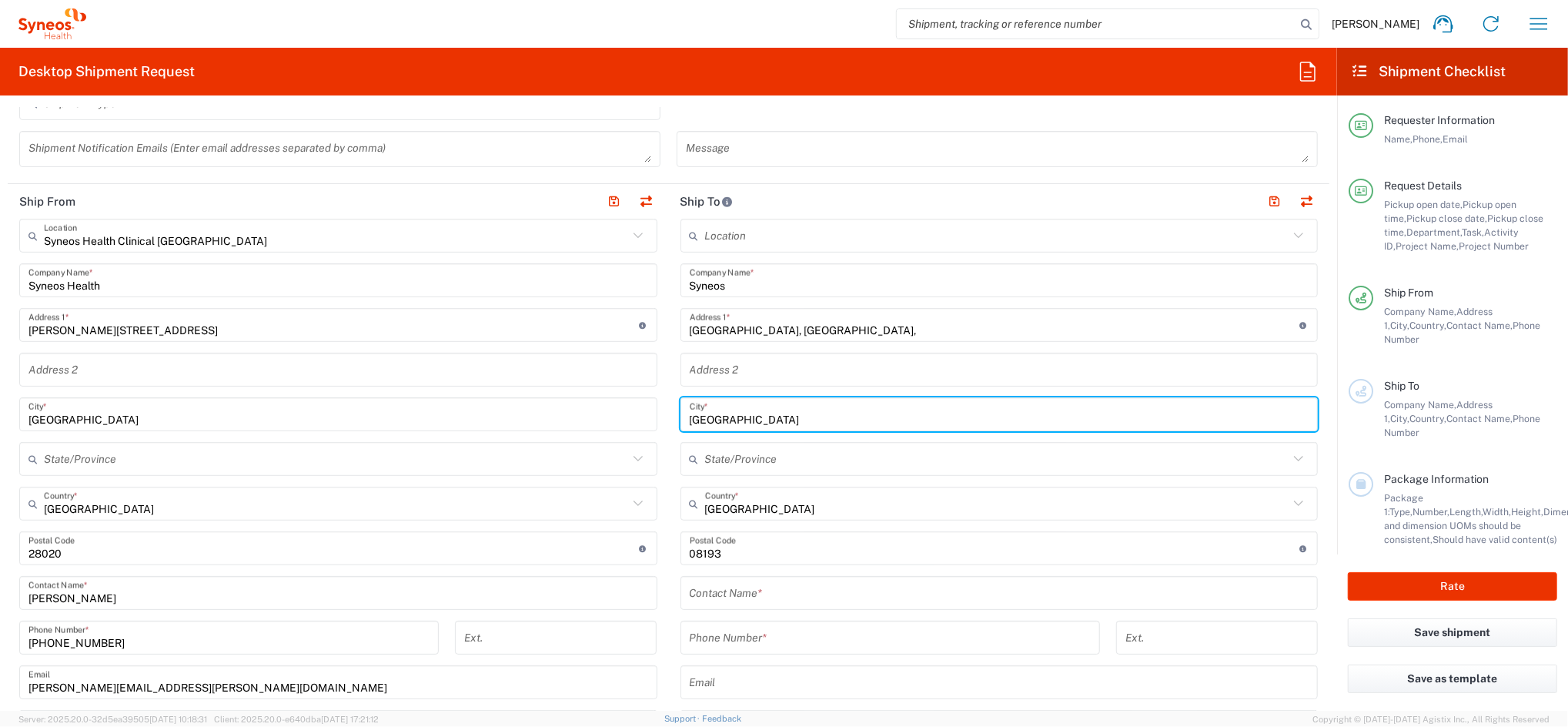
click at [735, 594] on input "text" at bounding box center [999, 593] width 620 height 27
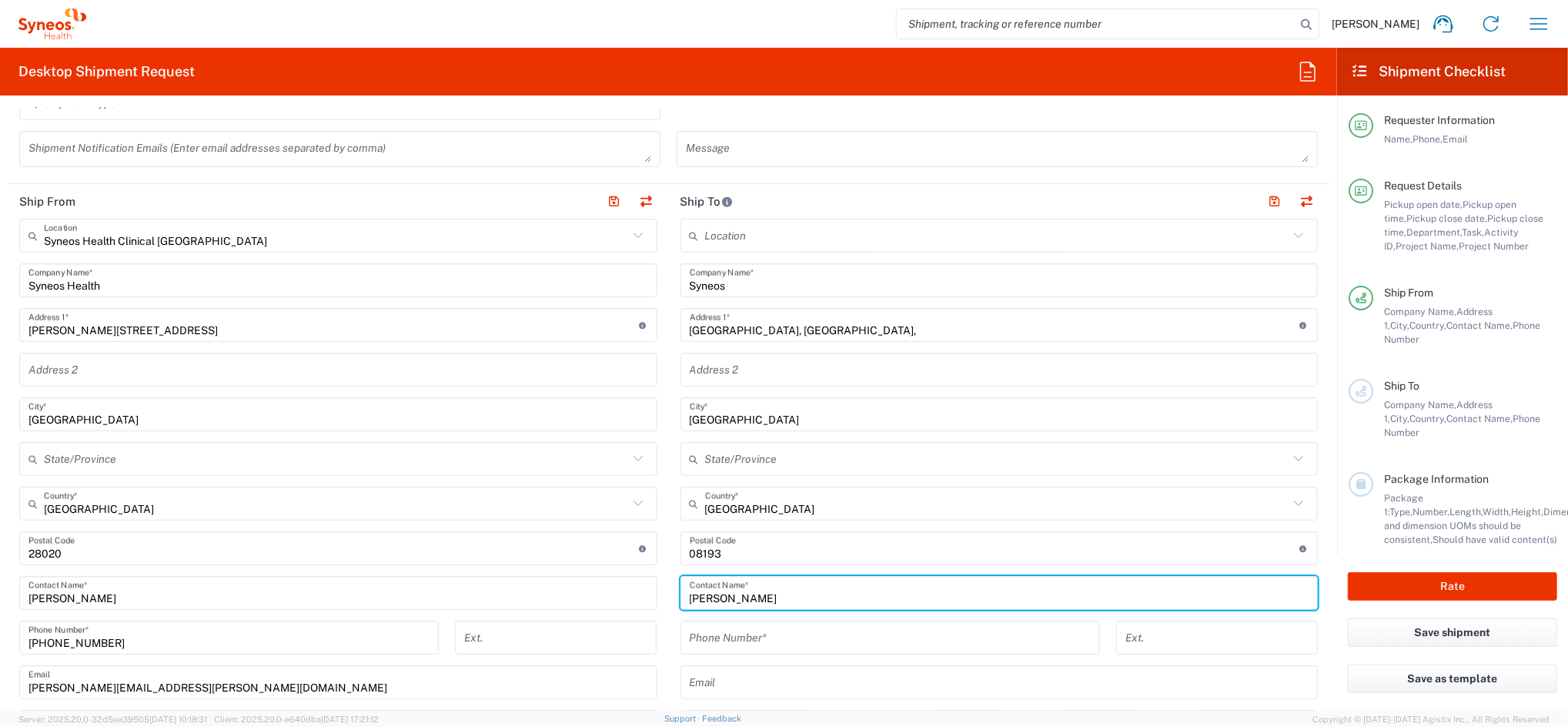
type input "[PERSON_NAME]"
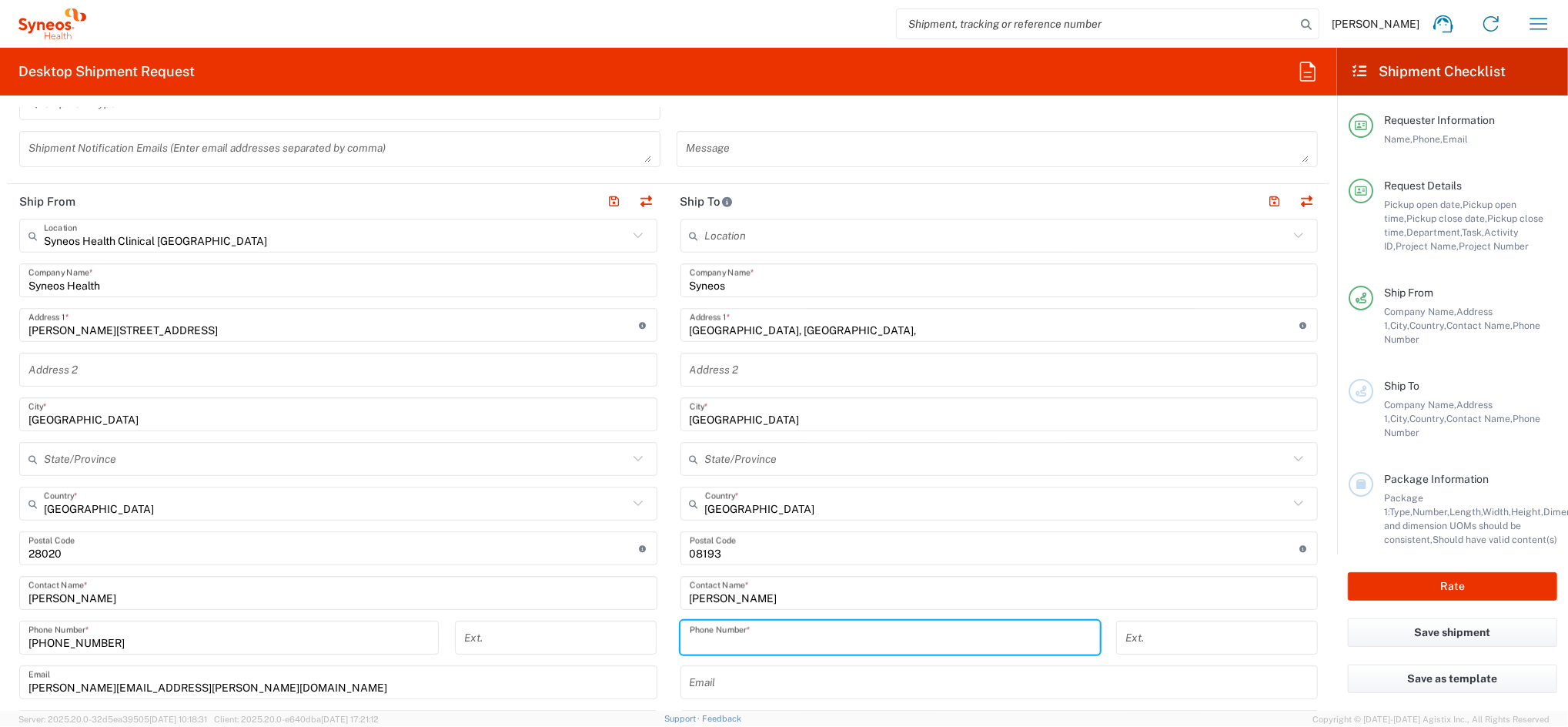
click at [721, 642] on input "tel" at bounding box center [891, 638] width 401 height 27
paste input "+34 [PHONE_NUMBER]"
drag, startPoint x: 725, startPoint y: 643, endPoint x: 565, endPoint y: 649, distance: 160.1
click at [568, 649] on div "Ship From Syneos Health Clinical [GEOGRAPHIC_DATA] Location Syneos Health Clini…" at bounding box center [669, 573] width 1322 height 777
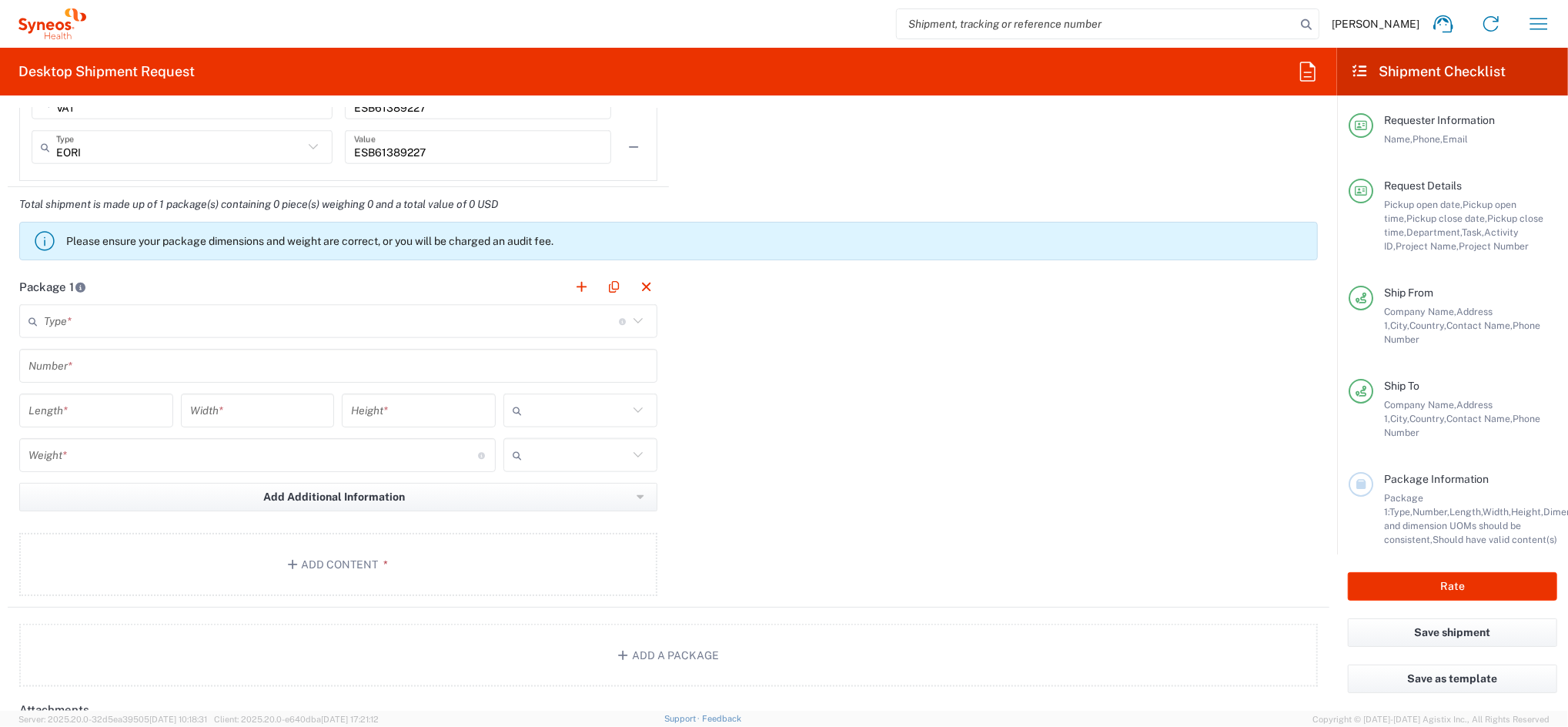
scroll to position [1232, 0]
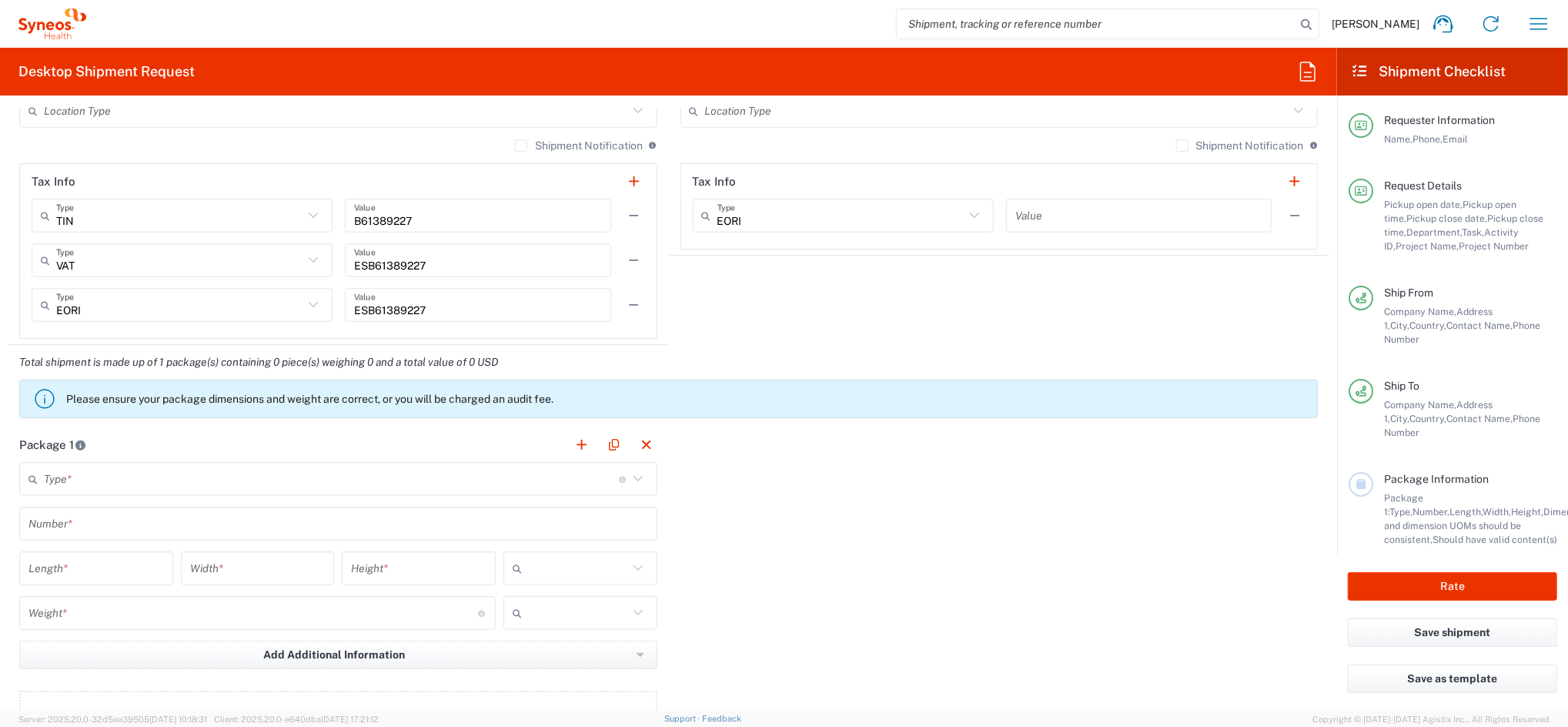
type input "932408679"
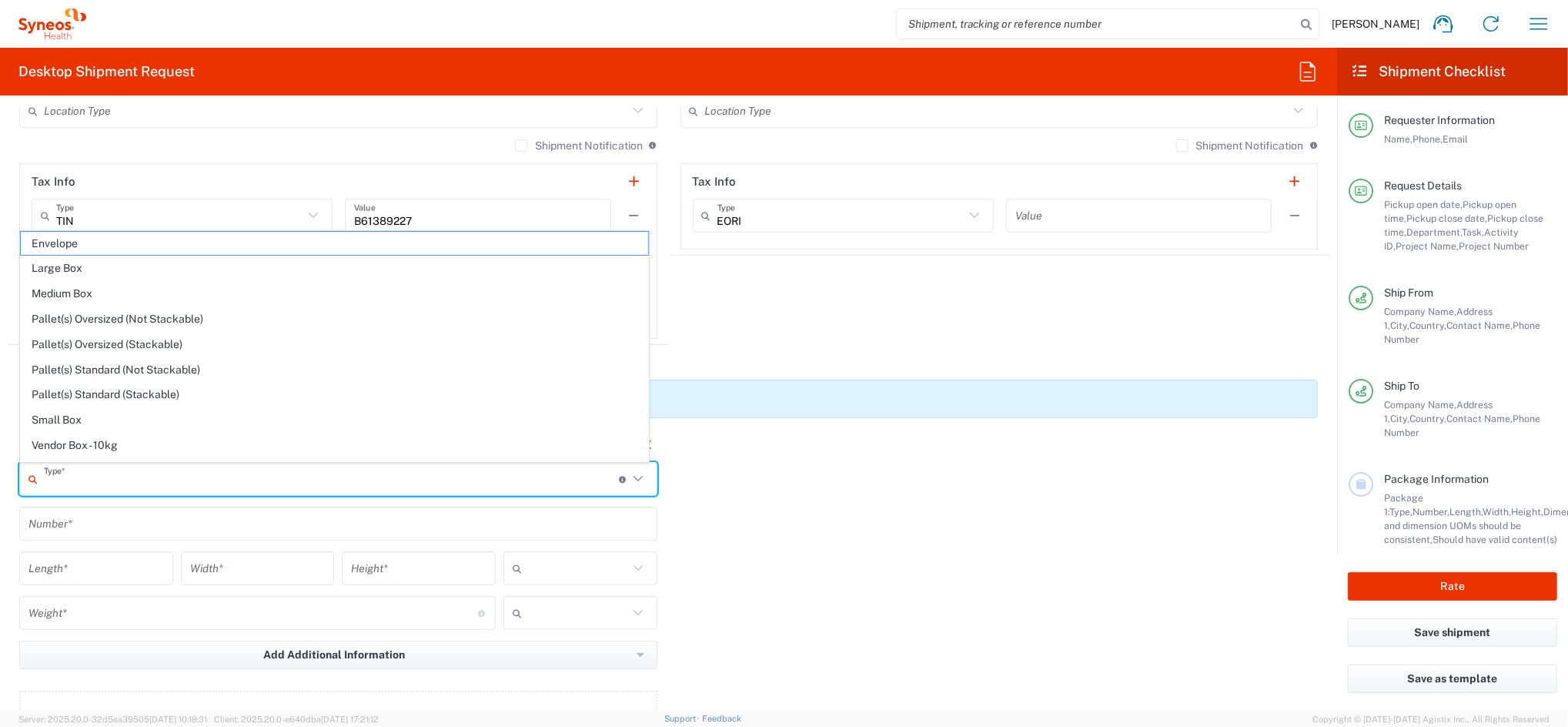
click at [162, 486] on input "text" at bounding box center [331, 479] width 575 height 27
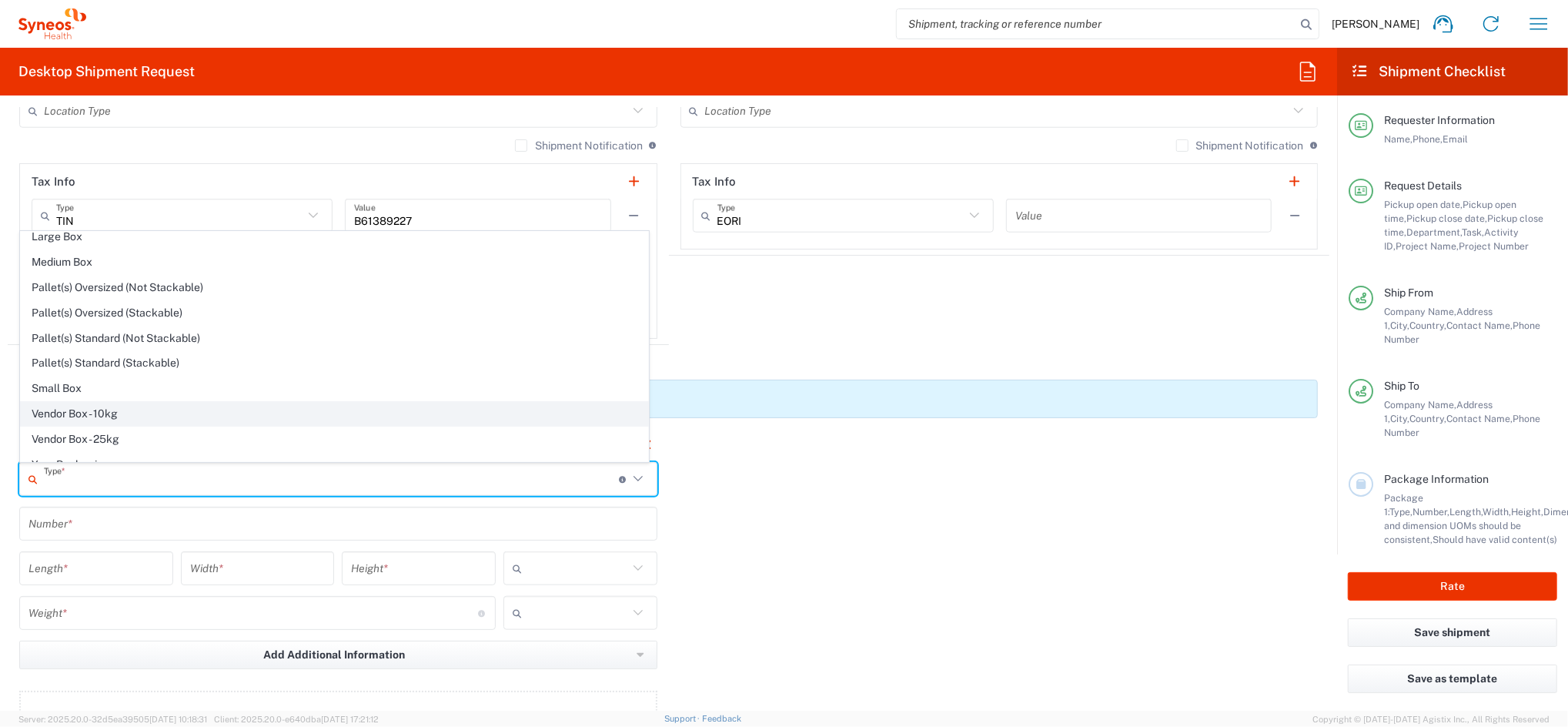
scroll to position [47, 0]
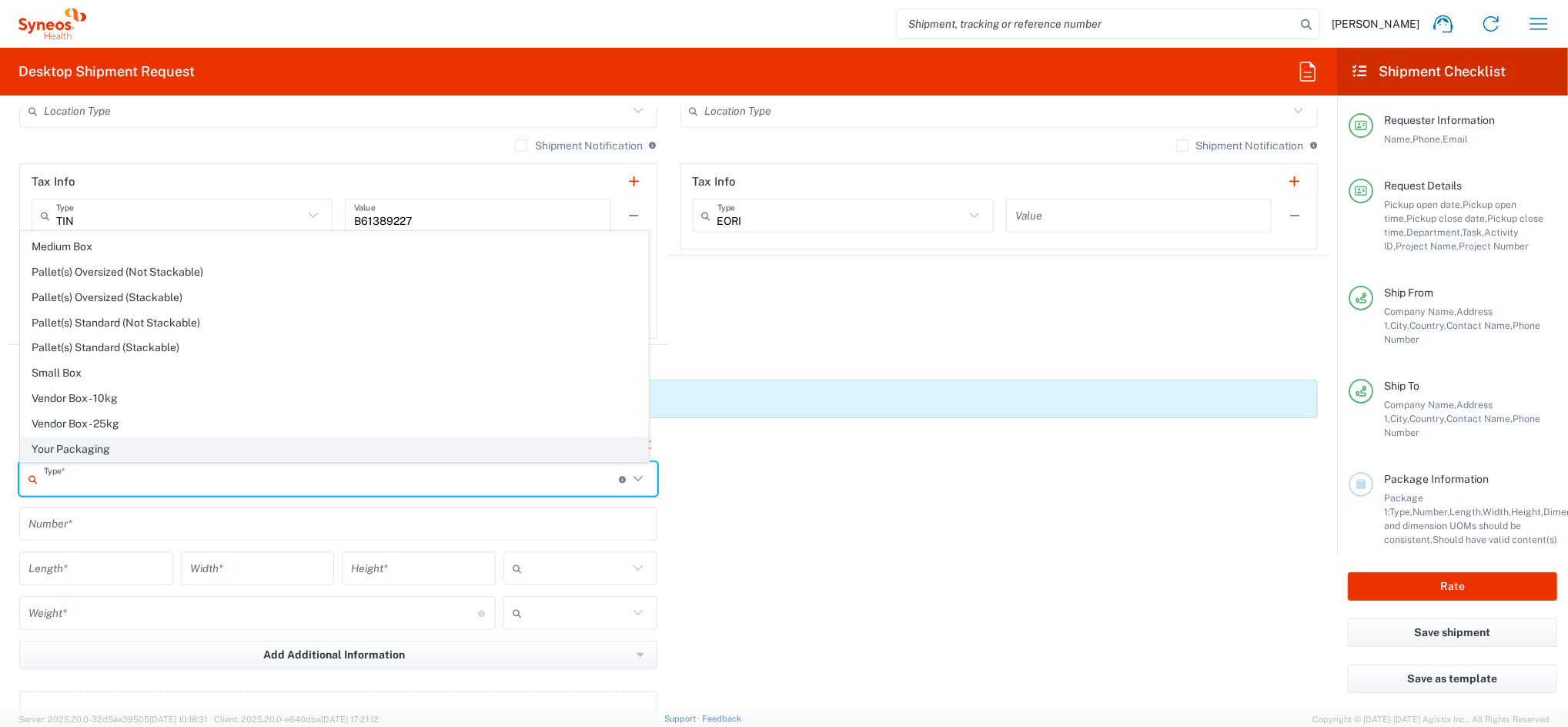
click at [113, 445] on span "Your Packaging" at bounding box center [334, 449] width 627 height 24
type input "Your Packaging"
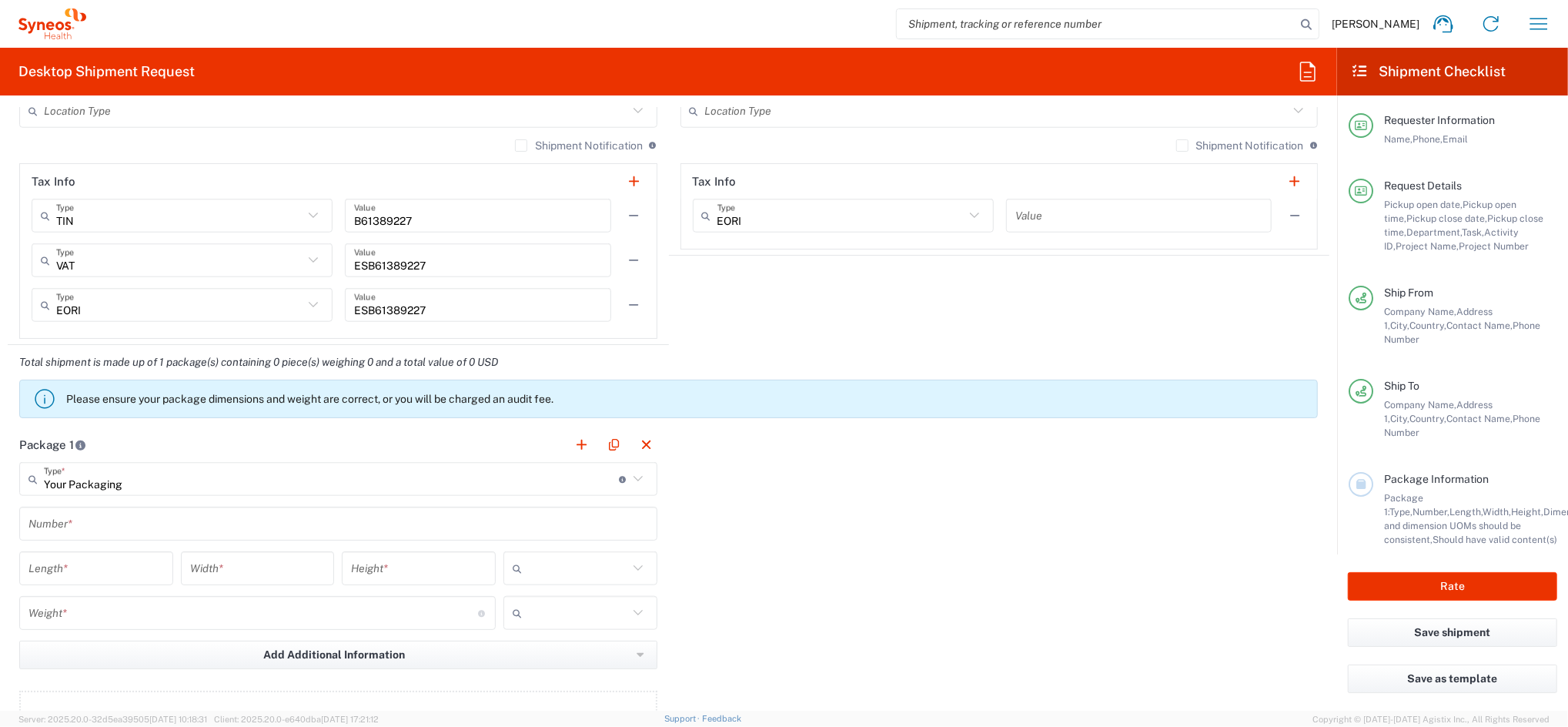
click at [110, 523] on input "text" at bounding box center [338, 524] width 620 height 27
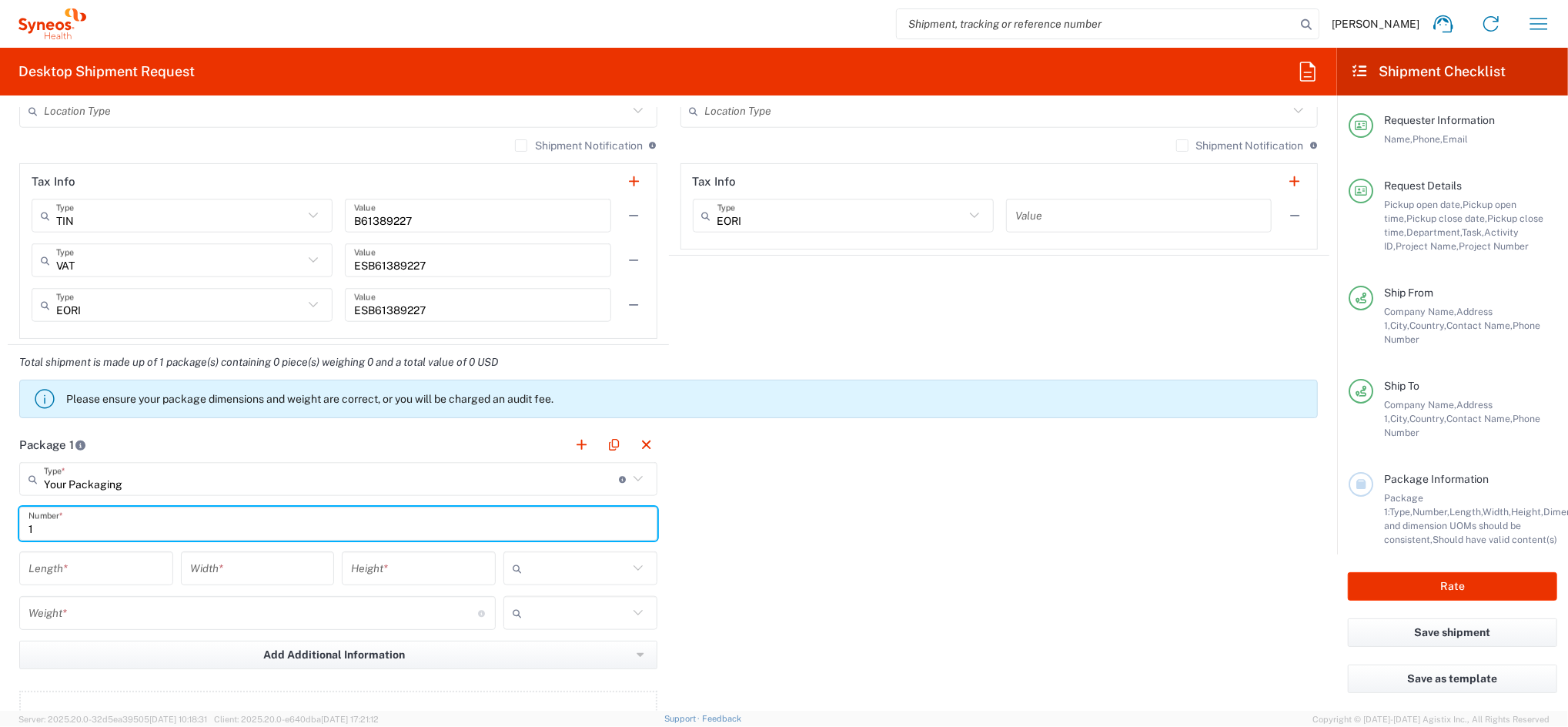
type input "1"
click at [93, 562] on input "number" at bounding box center [96, 569] width 135 height 27
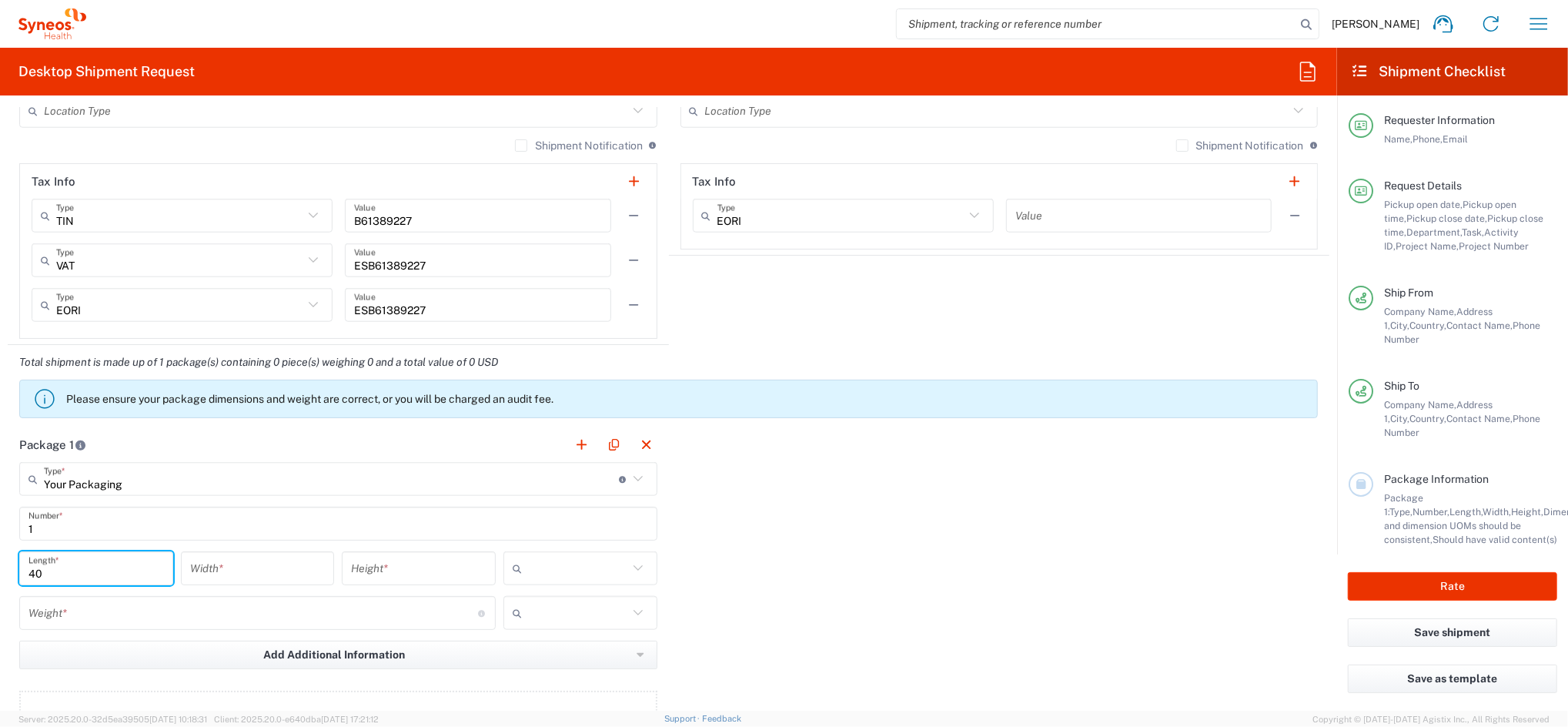
type input "40"
type input "50"
type input "15"
click at [548, 559] on input "text" at bounding box center [578, 568] width 100 height 24
drag, startPoint x: 522, startPoint y: 604, endPoint x: 448, endPoint y: 595, distance: 74.5
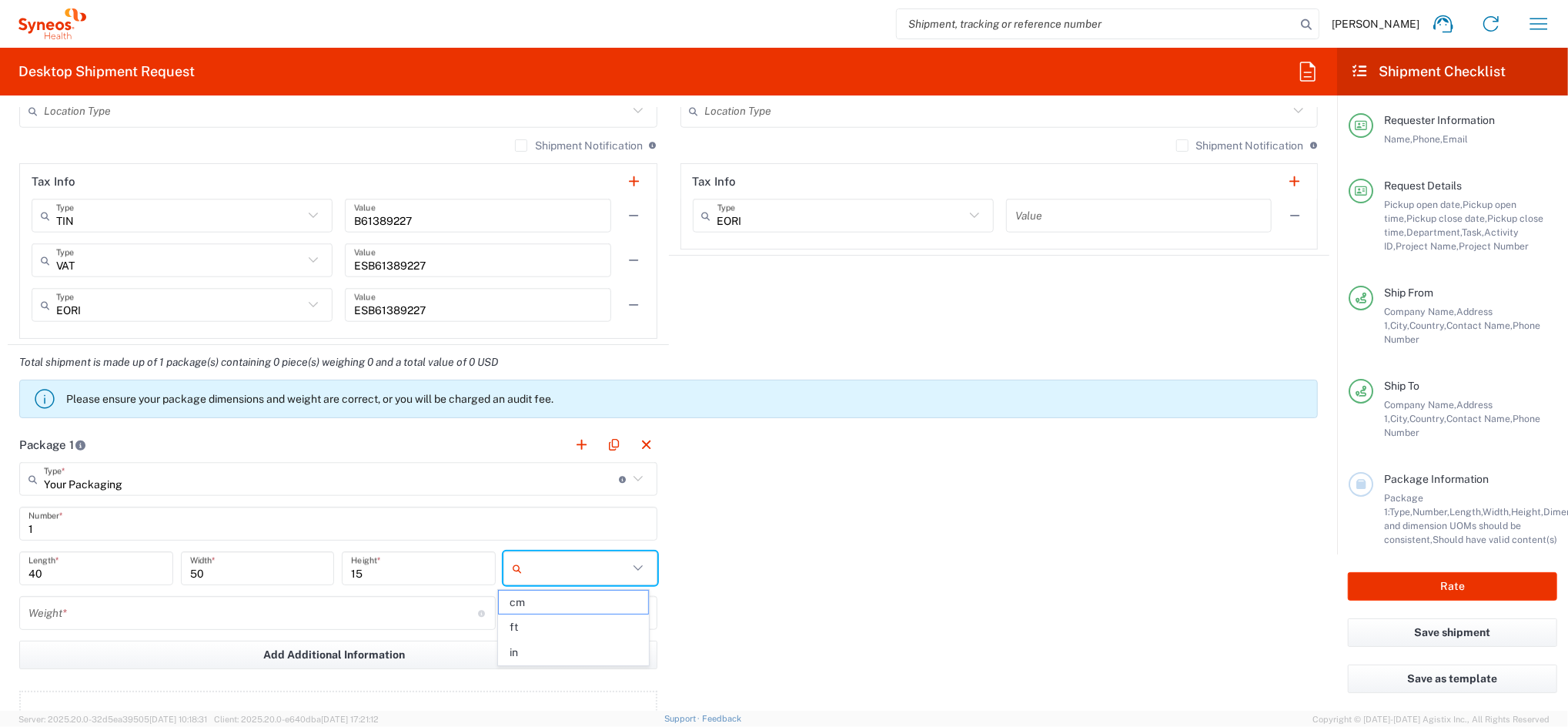
click at [522, 604] on span "cm" at bounding box center [573, 602] width 149 height 24
type input "cm"
click at [262, 595] on div "50 Width *" at bounding box center [258, 573] width 161 height 45
click at [108, 617] on input "number" at bounding box center [253, 613] width 450 height 27
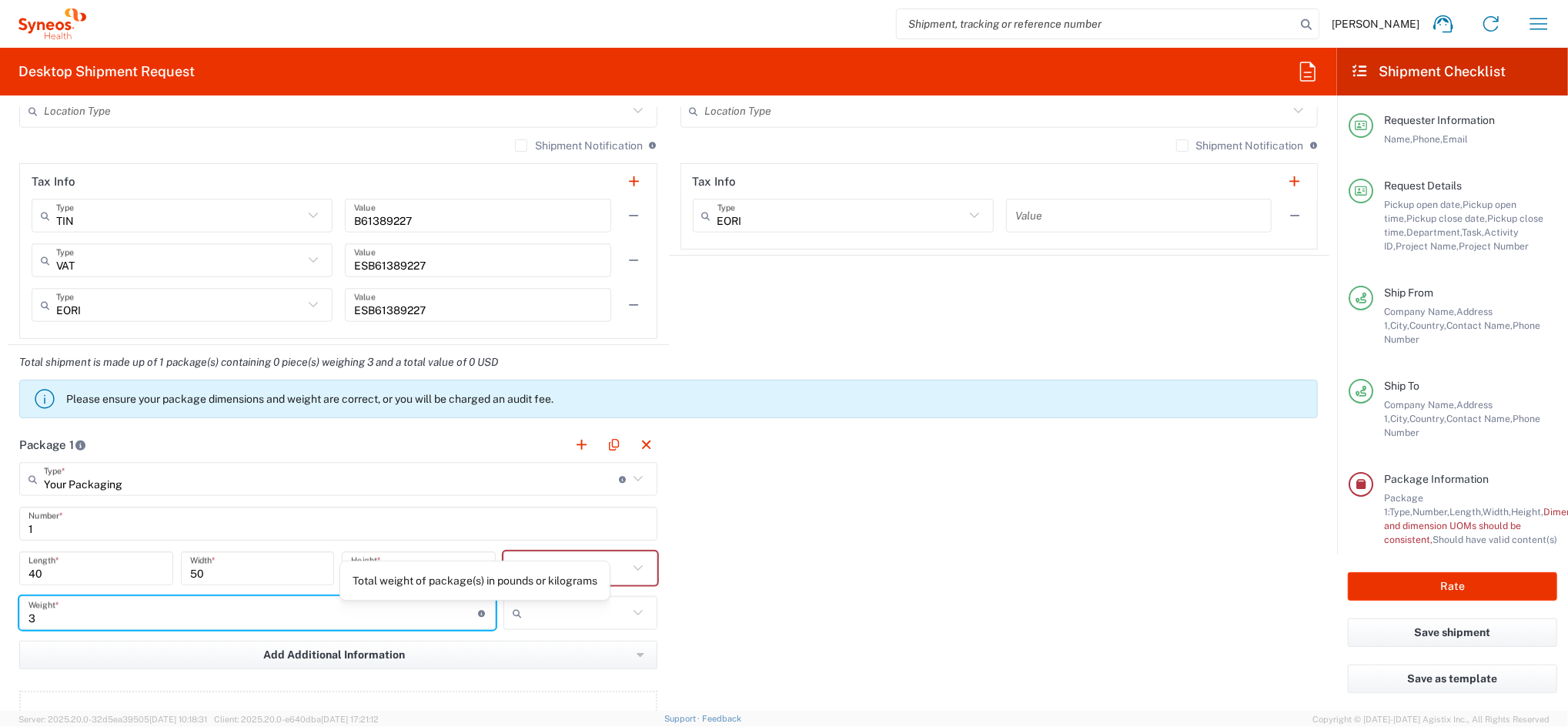
type input "3"
click at [565, 614] on input "text" at bounding box center [578, 613] width 100 height 24
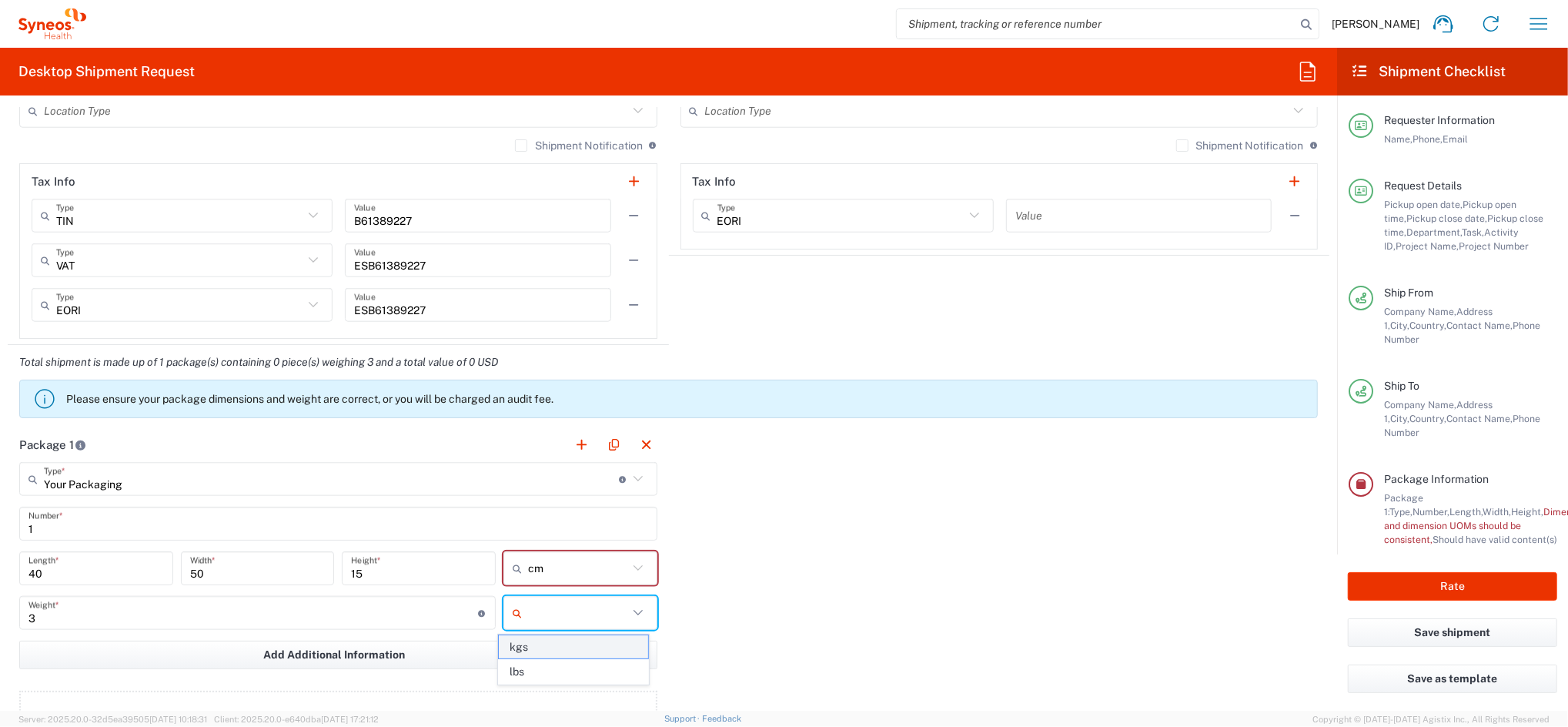
click at [544, 644] on span "kgs" at bounding box center [573, 647] width 149 height 24
type input "kgs"
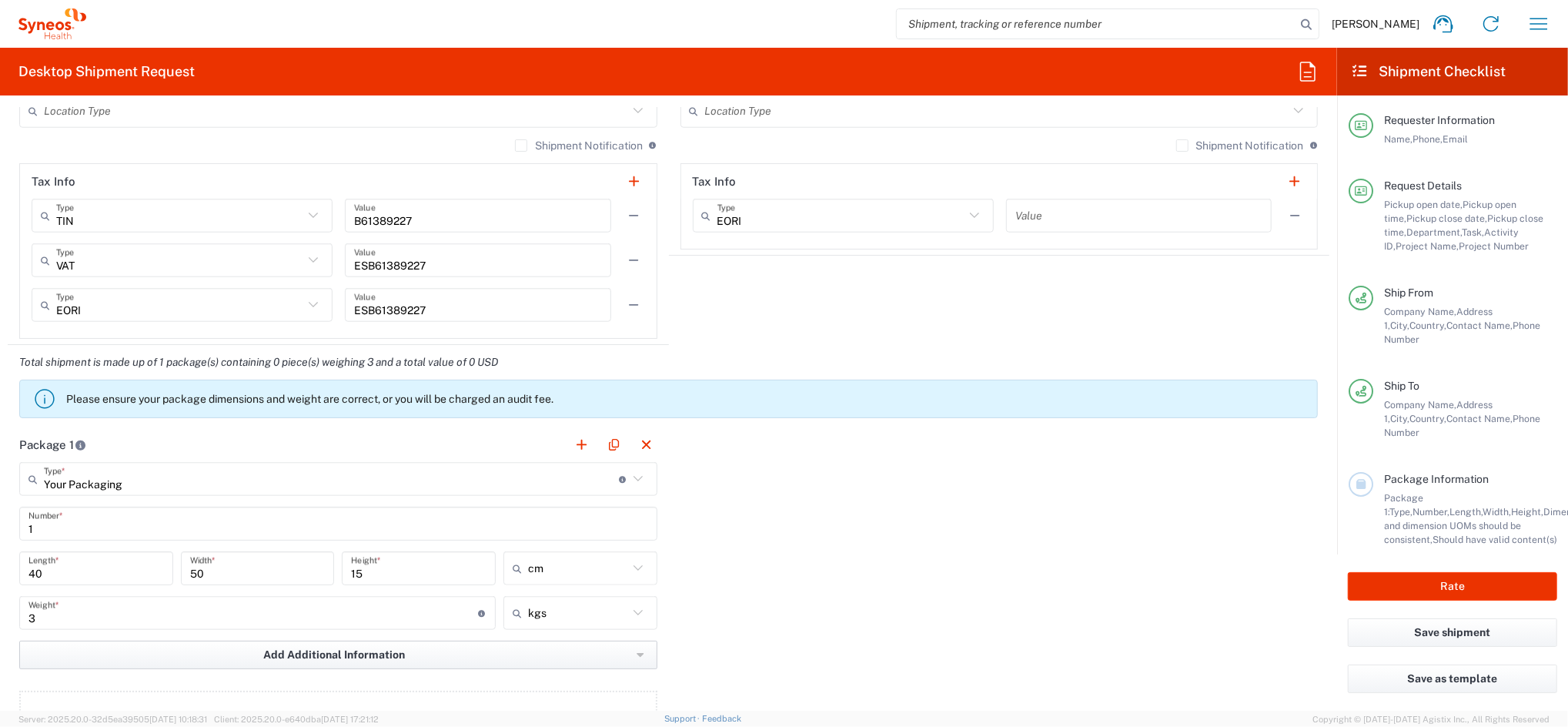
click at [406, 647] on button "Add Additional Information" at bounding box center [338, 655] width 638 height 28
click at [738, 588] on div "Package 1 Your Packaging Type * Material used to package goods Envelope Large B…" at bounding box center [669, 597] width 1322 height 338
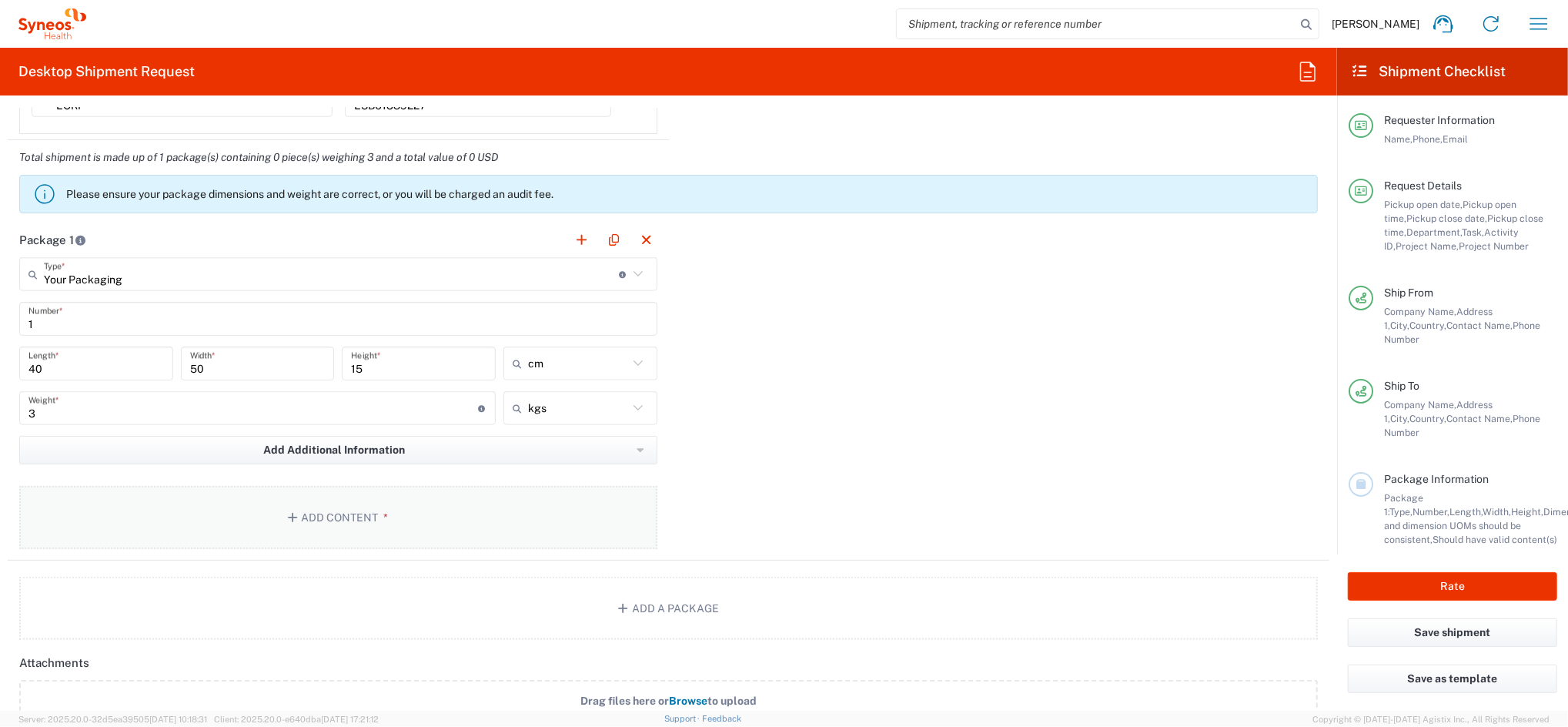
click at [361, 518] on button "Add Content *" at bounding box center [338, 517] width 638 height 63
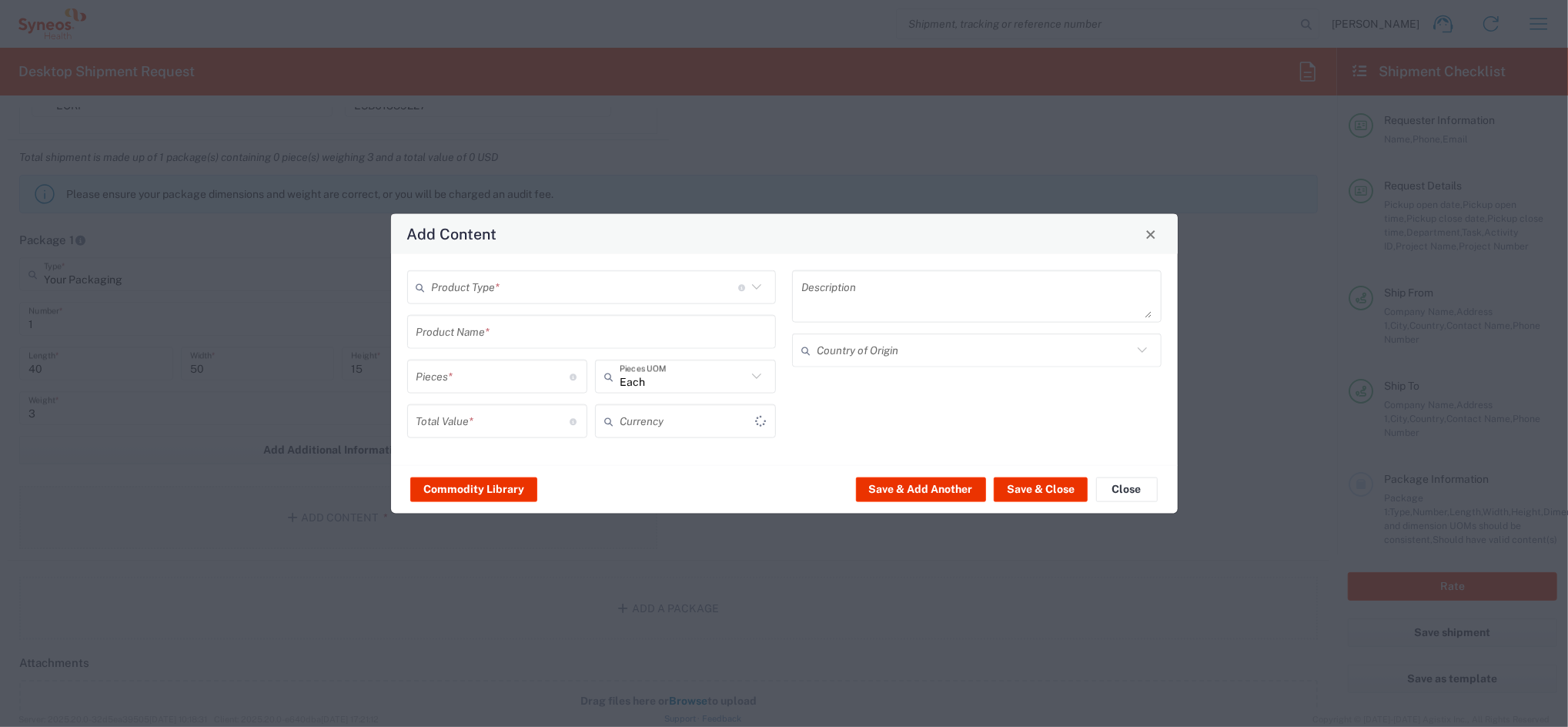
type input "US Dollar"
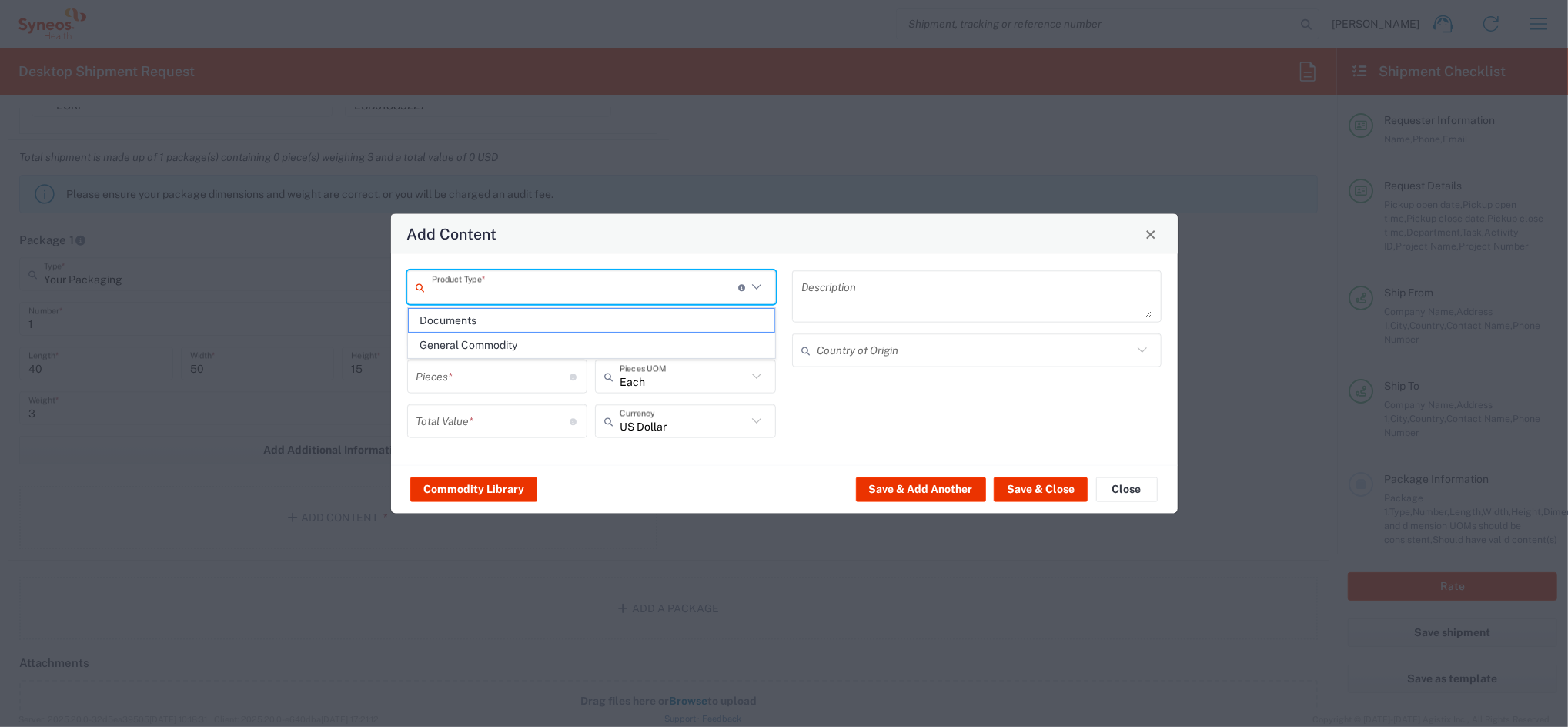
click at [548, 286] on input "text" at bounding box center [584, 287] width 306 height 27
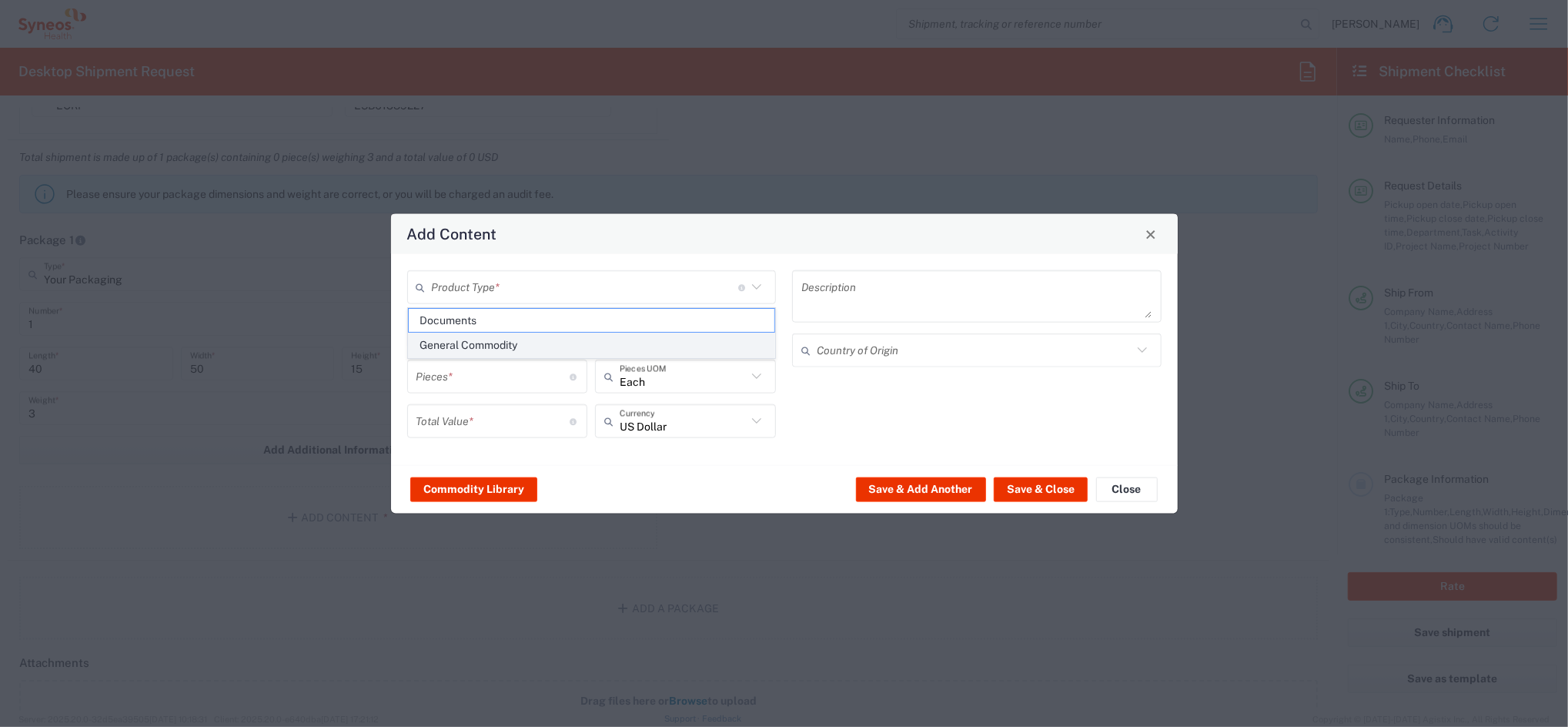
click at [497, 340] on span "General Commodity" at bounding box center [591, 345] width 366 height 24
type input "General Commodity"
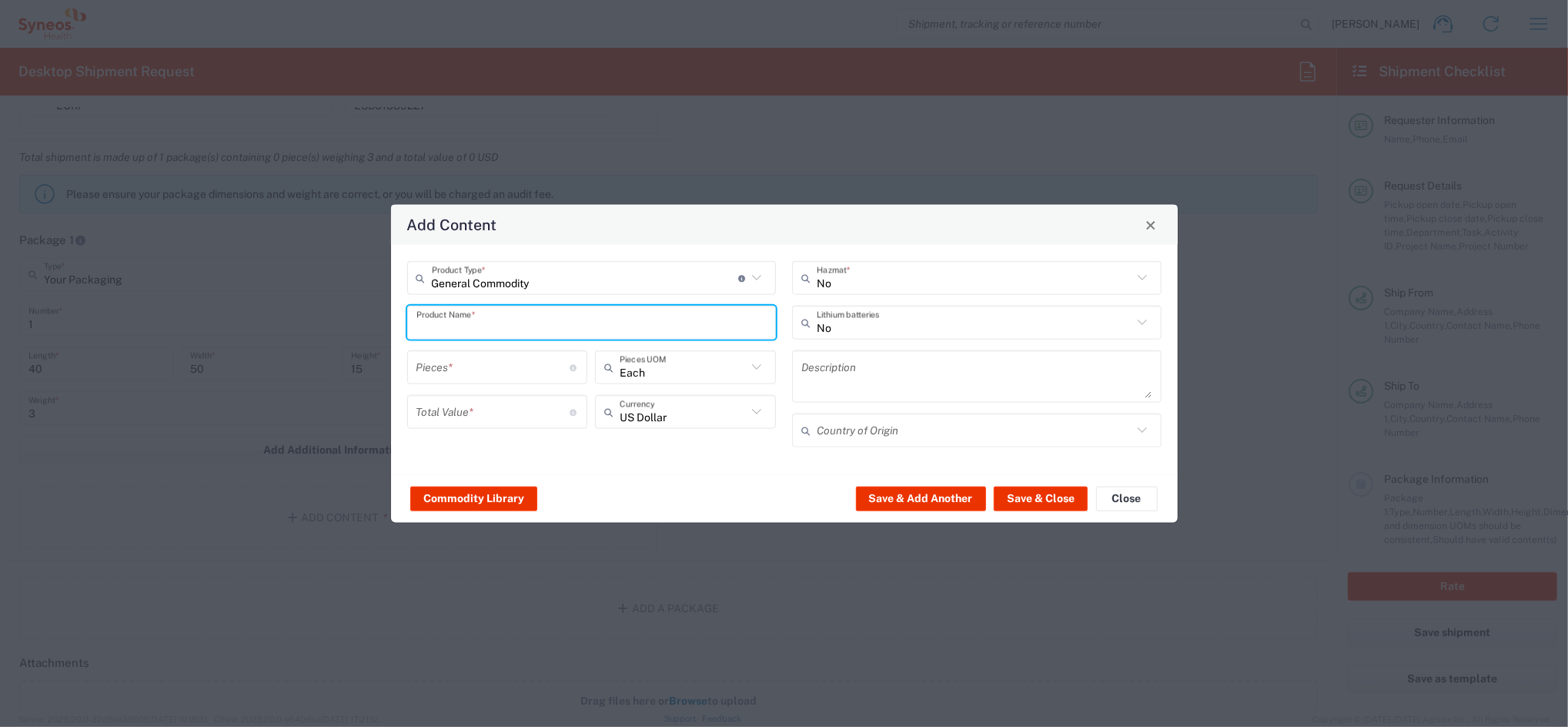
click at [476, 325] on input "text" at bounding box center [592, 322] width 351 height 27
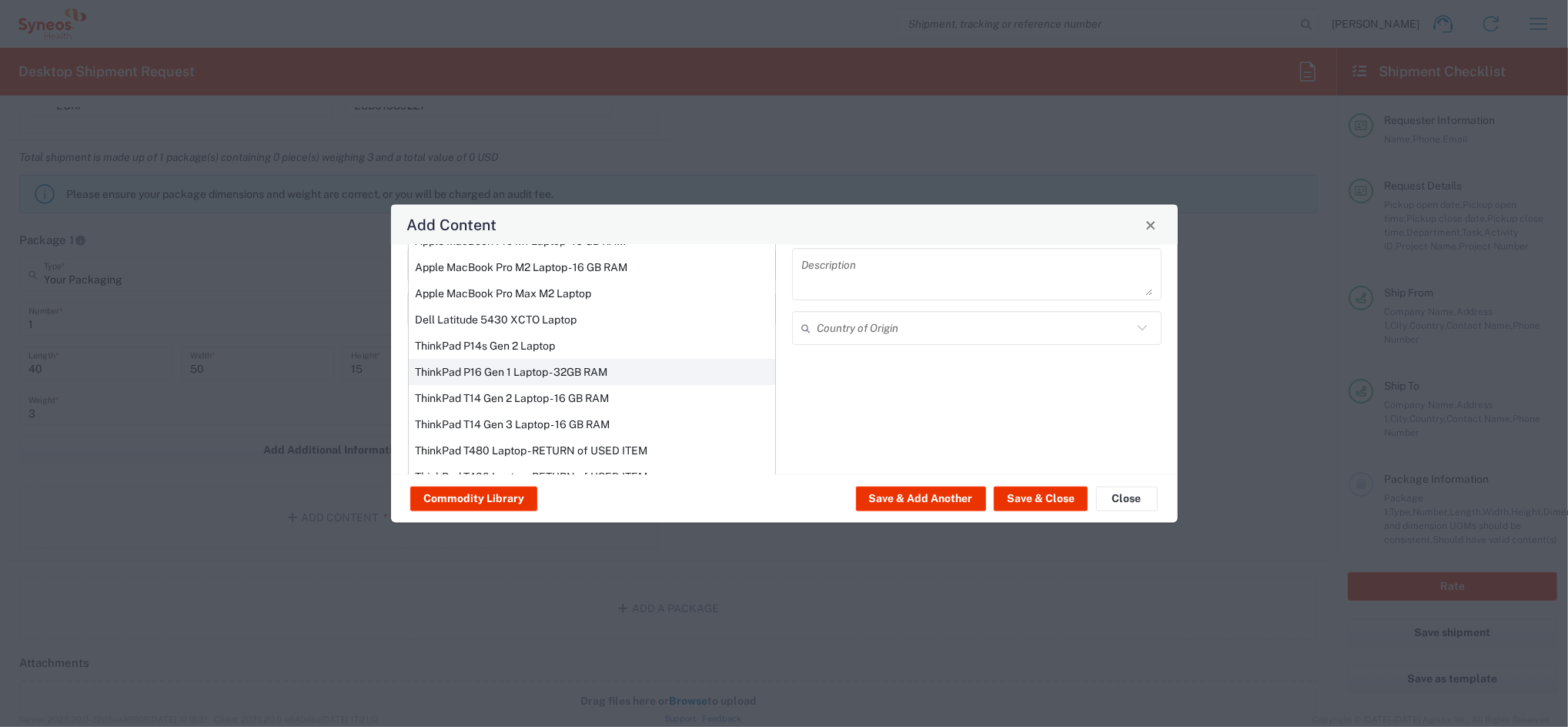
scroll to position [67, 0]
click at [527, 420] on div "ThinkPad T14 Gen 3 Laptop - 16 GB RAM" at bounding box center [592, 425] width 367 height 26
type input "ThinkPad T14 Gen 3 Laptop - 16 GB RAM"
type input "1"
type textarea "Intel Core i7-1265U vProÂ® Processor - 14" - 16 GB RAM - 512 GB SSD"
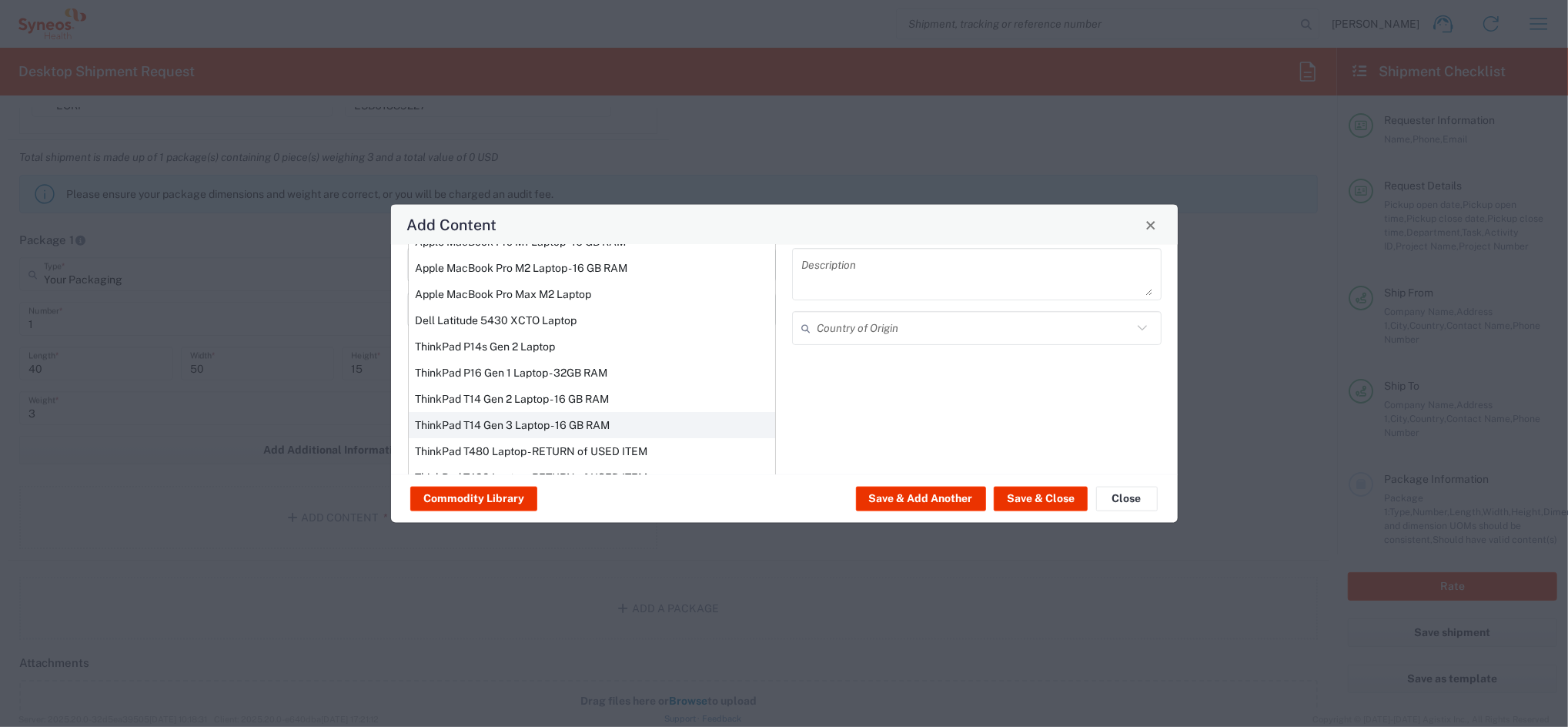
type input "[GEOGRAPHIC_DATA]"
type input "Yes"
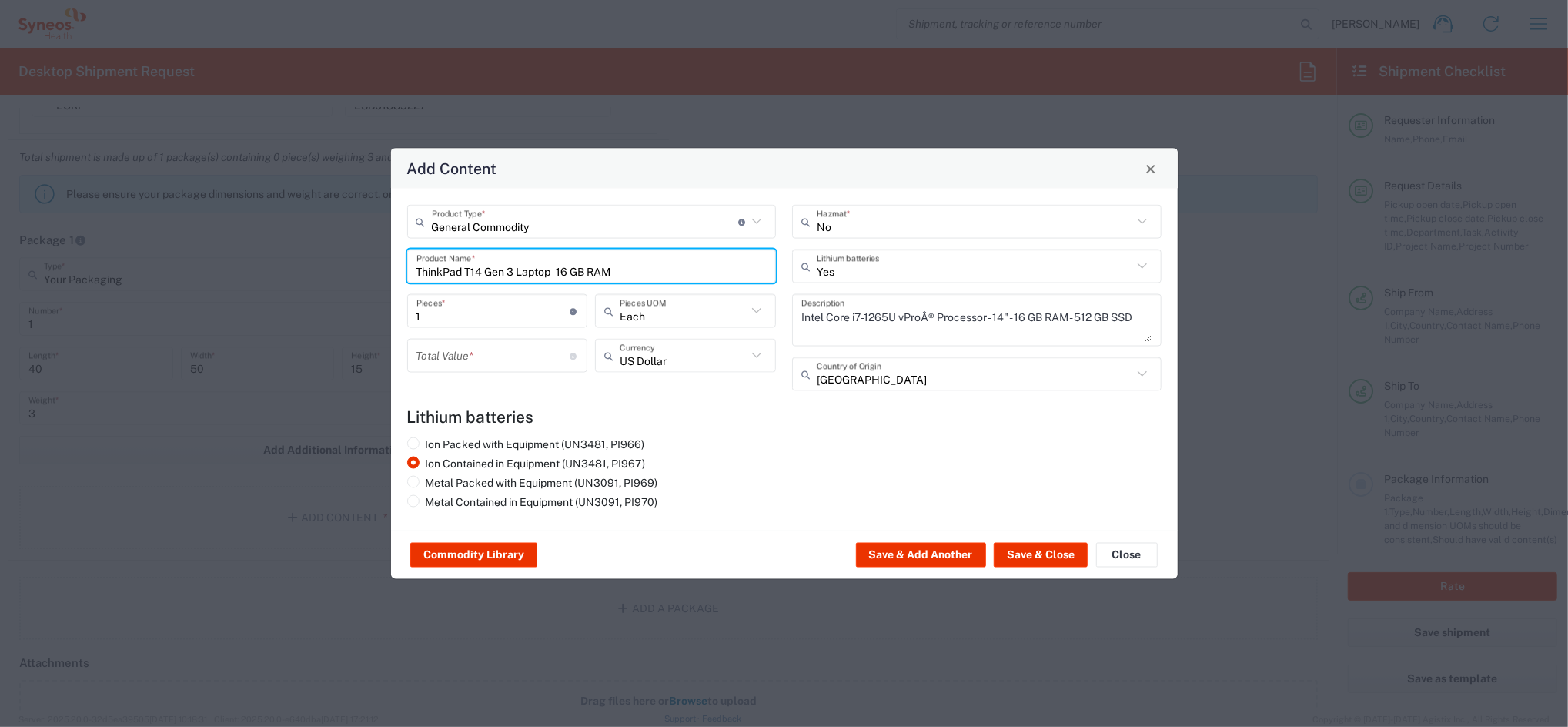
click at [475, 361] on input "number" at bounding box center [493, 355] width 154 height 27
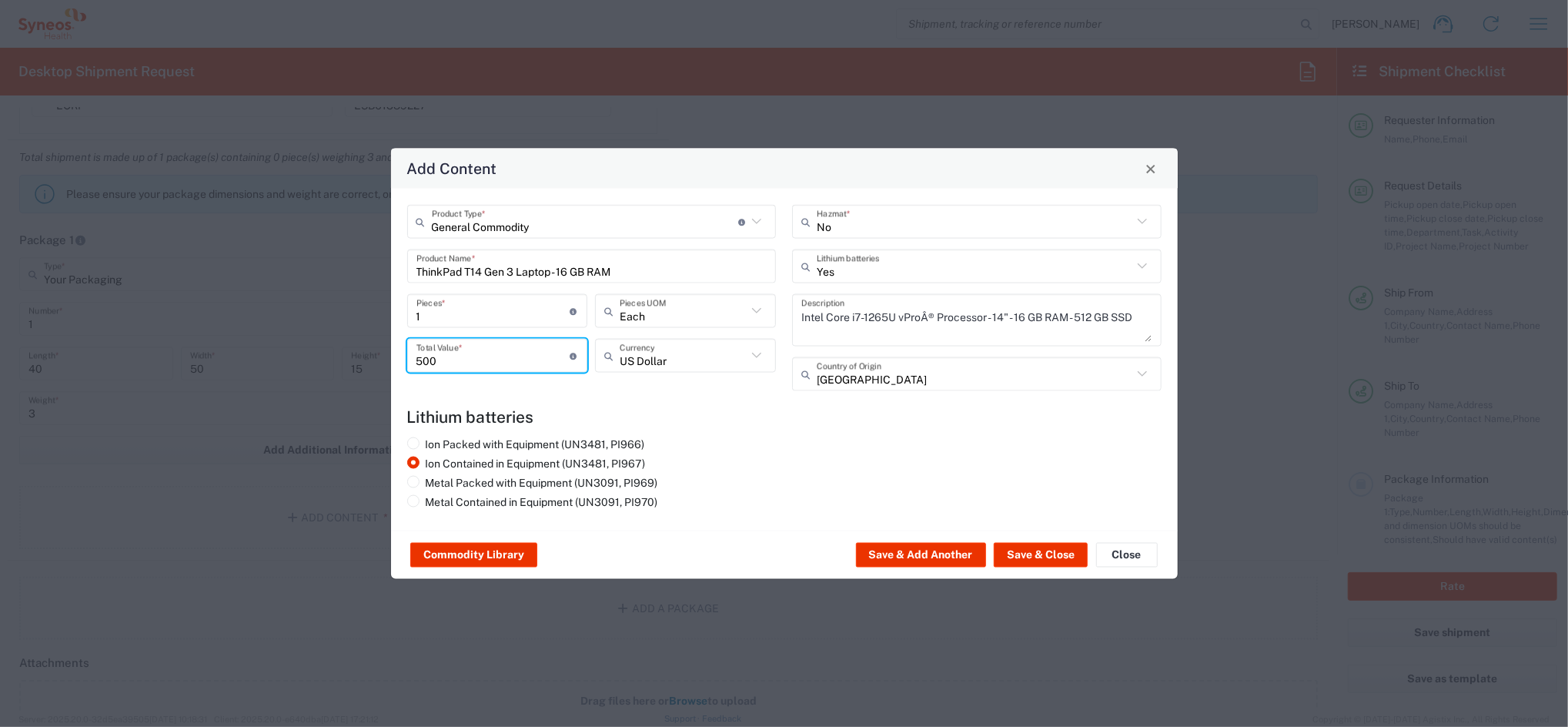
type input "500"
click at [753, 353] on icon at bounding box center [757, 356] width 20 height 20
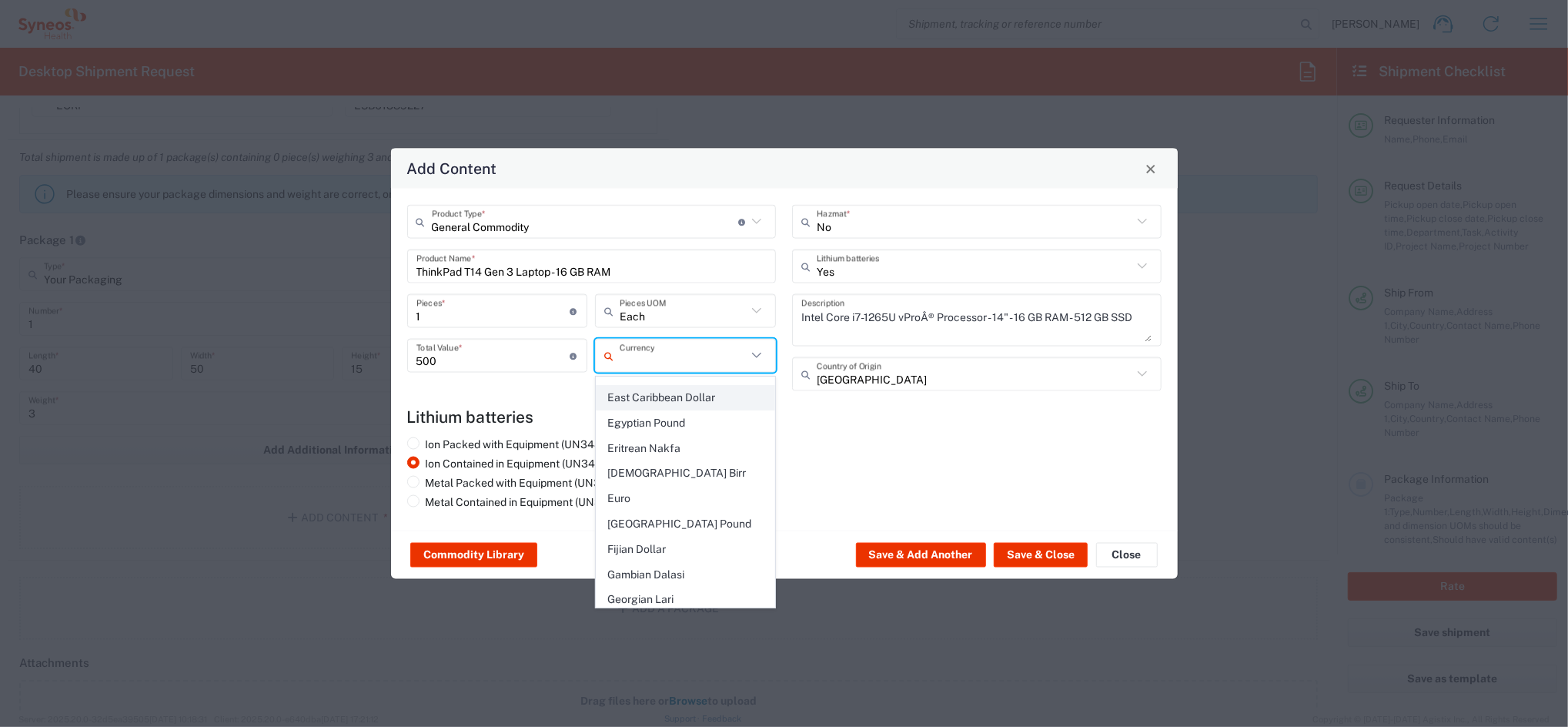
scroll to position [1335, 0]
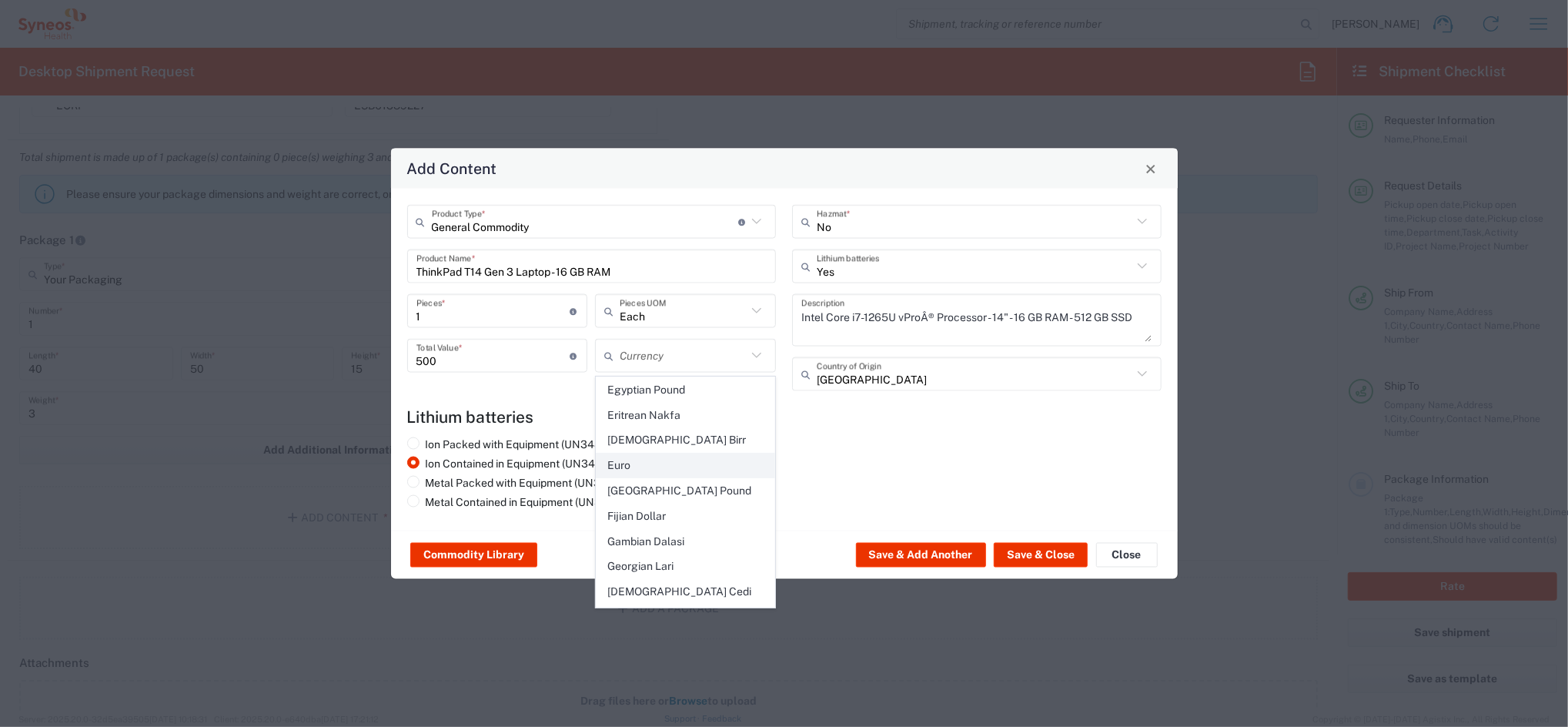
click at [665, 454] on span "Euro" at bounding box center [685, 465] width 178 height 24
type input "Euro"
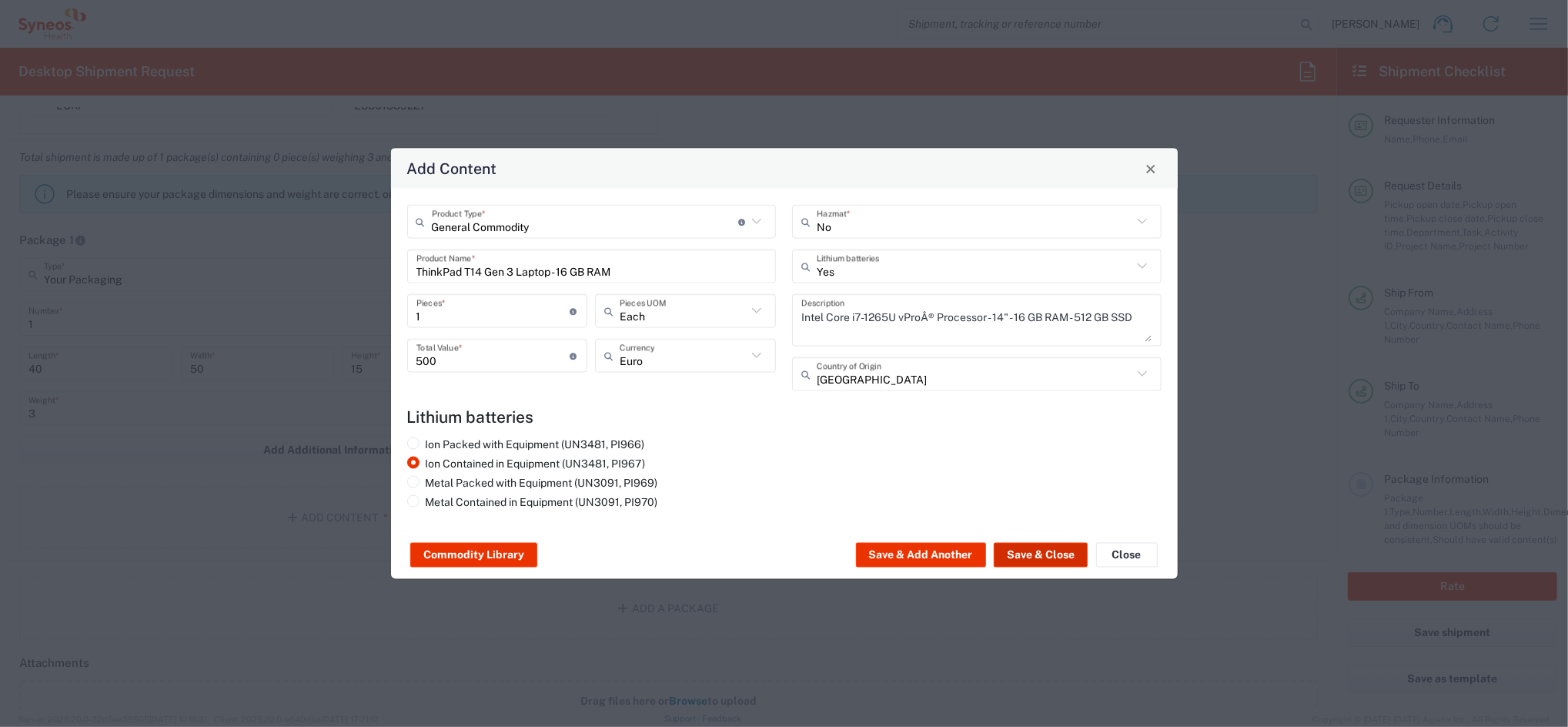
click at [1050, 549] on button "Save & Close" at bounding box center [1041, 555] width 94 height 24
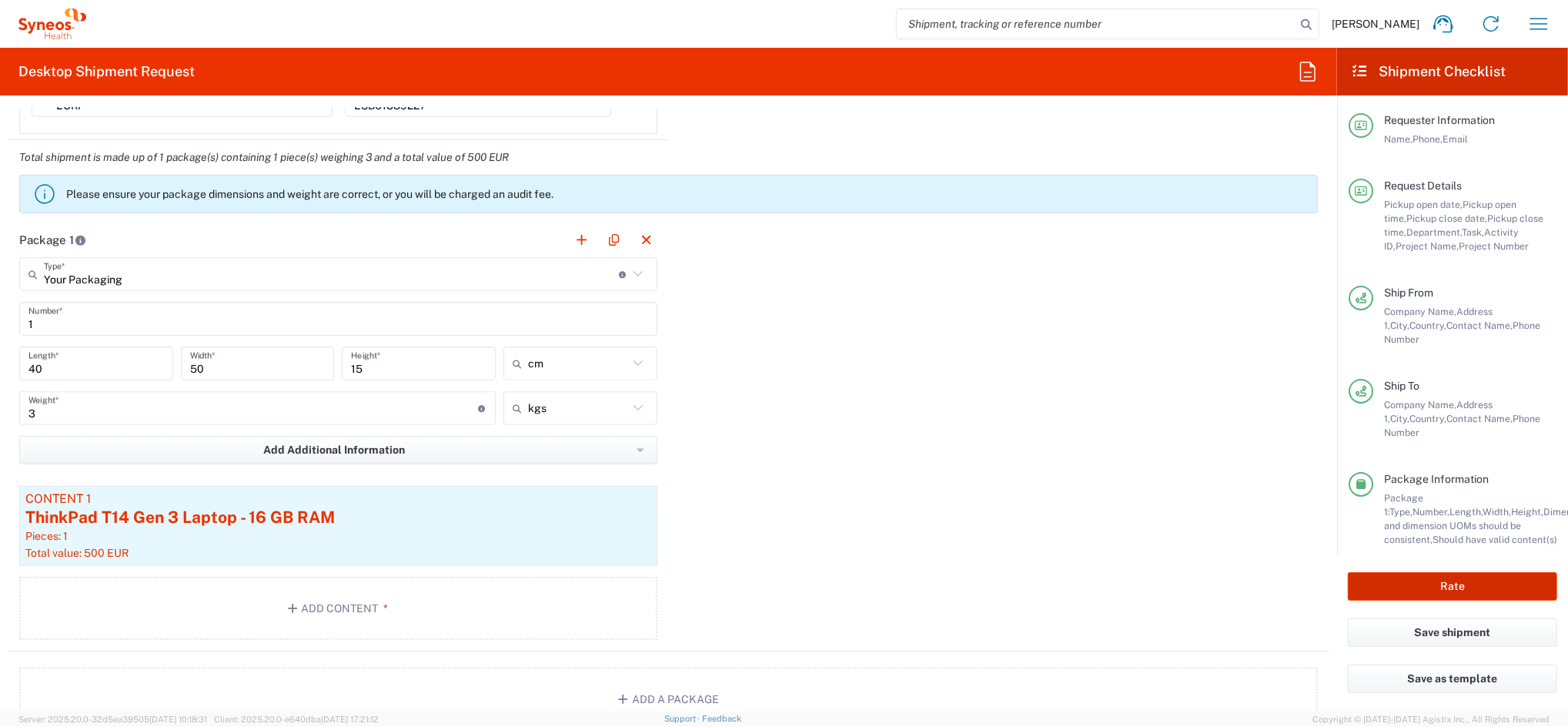
click at [1432, 587] on button "Rate" at bounding box center [1452, 586] width 209 height 28
type input "4510 DEPARTMENTAL EXPENSE"
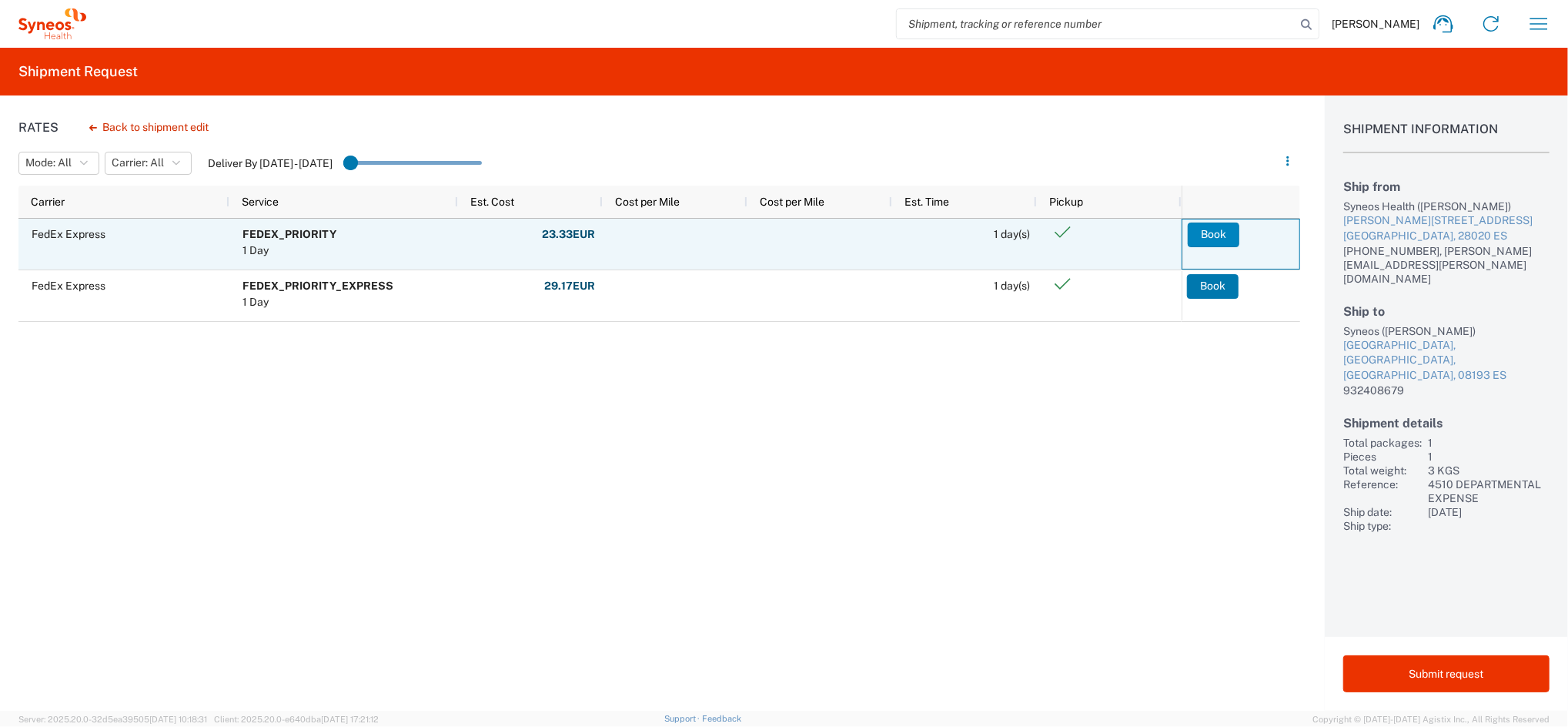
click at [1205, 237] on button "Book" at bounding box center [1214, 234] width 52 height 24
